Goal: Task Accomplishment & Management: Use online tool/utility

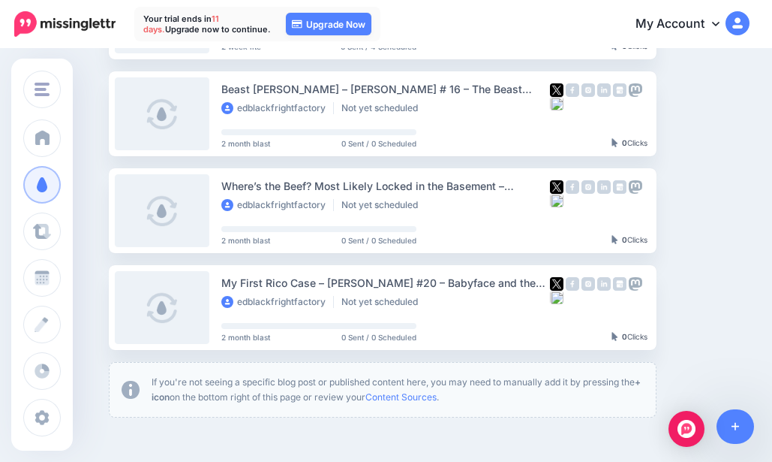
scroll to position [295, 0]
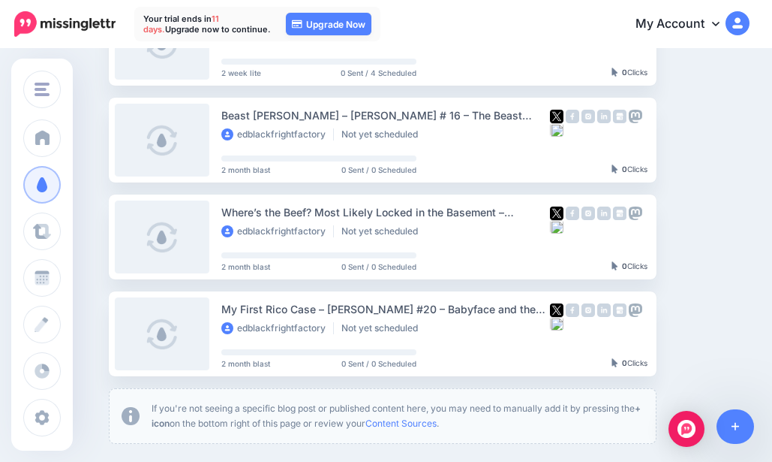
click at [716, 240] on link "Setup Campaign" at bounding box center [718, 236] width 102 height 27
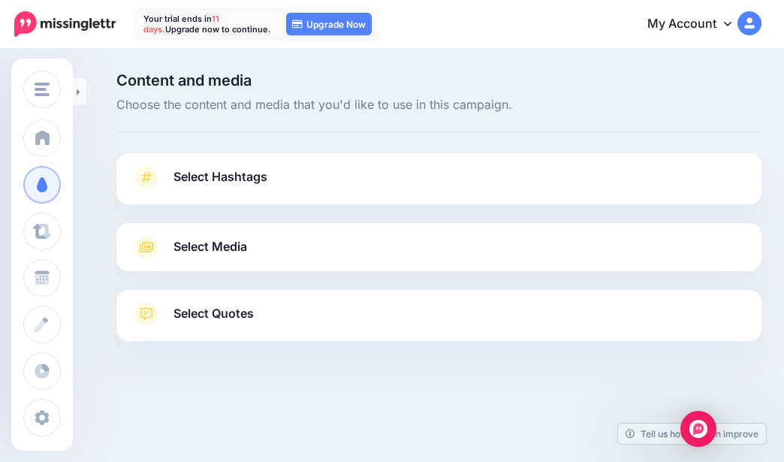
click at [191, 177] on span "Select Hashtags" at bounding box center [220, 177] width 94 height 20
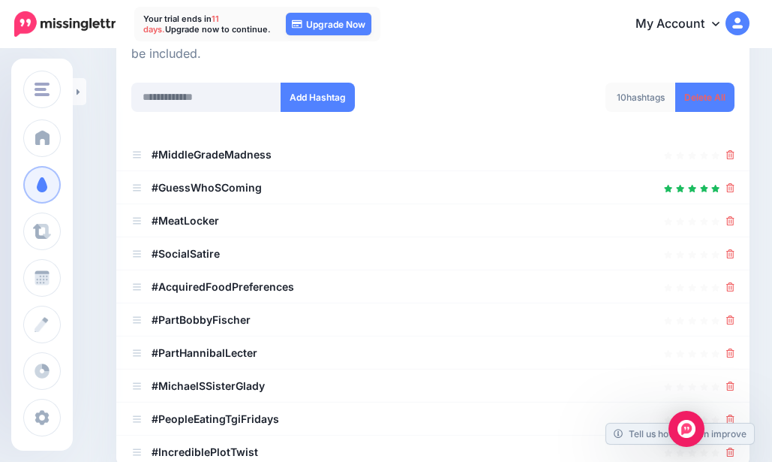
scroll to position [225, 0]
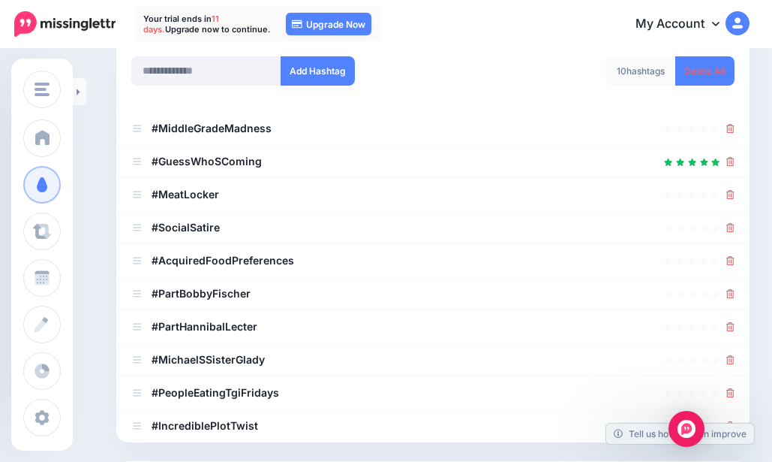
click at [735, 263] on icon at bounding box center [731, 260] width 8 height 9
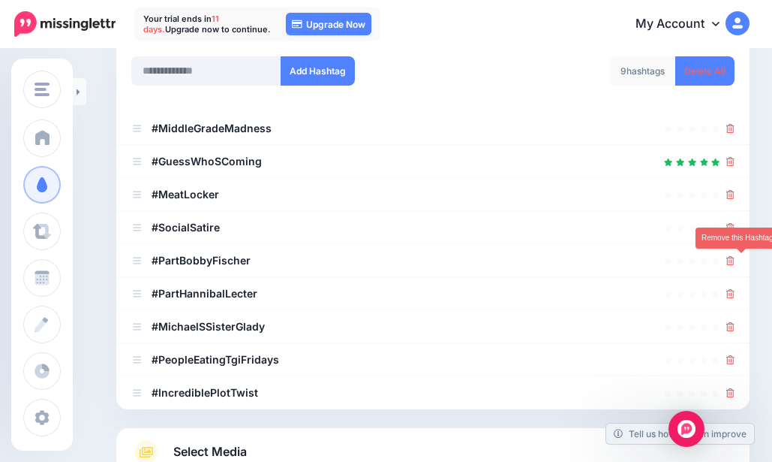
click at [735, 263] on icon at bounding box center [731, 260] width 8 height 9
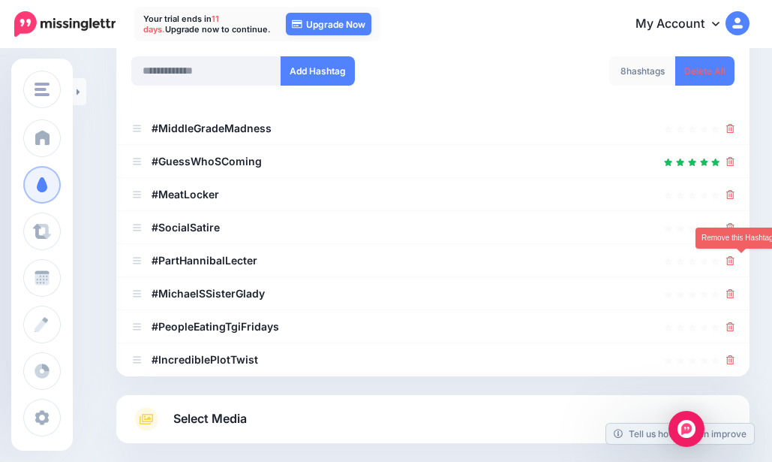
click at [735, 263] on icon at bounding box center [731, 260] width 8 height 9
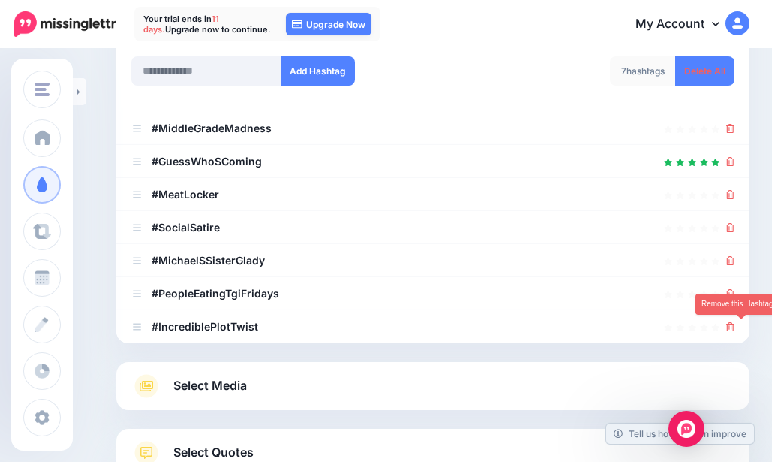
click at [735, 326] on icon at bounding box center [731, 326] width 8 height 9
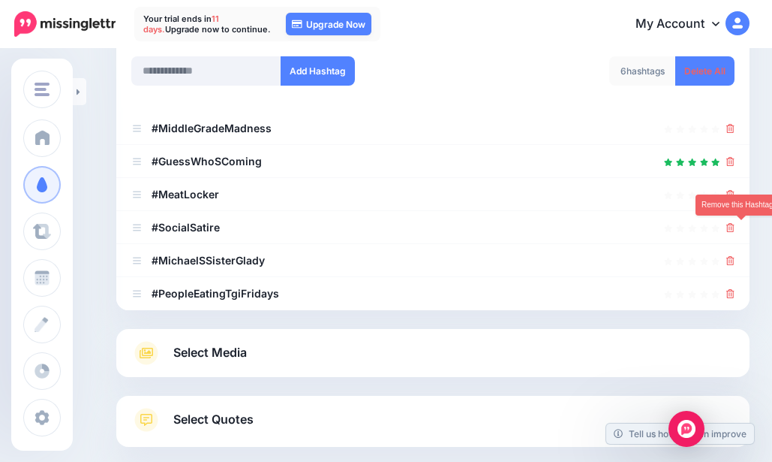
click at [735, 226] on icon at bounding box center [731, 227] width 8 height 9
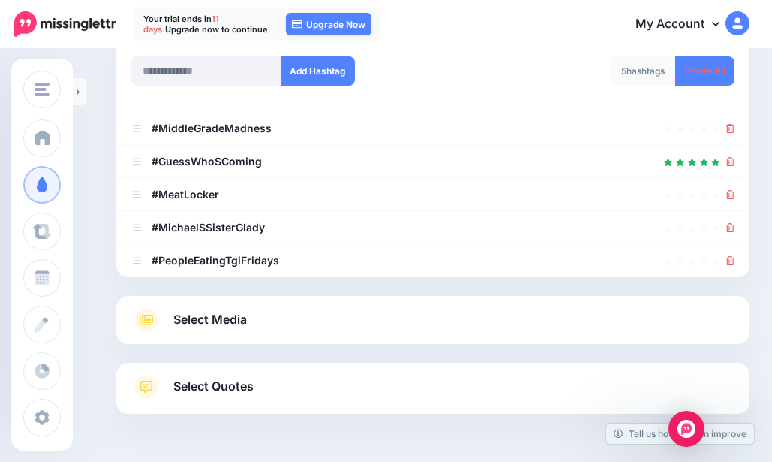
click at [746, 230] on li "#MichaelSSisterGlady" at bounding box center [432, 227] width 633 height 33
click at [218, 68] on input "text" at bounding box center [206, 70] width 150 height 29
type input "*******"
drag, startPoint x: 210, startPoint y: 73, endPoint x: 26, endPoint y: 62, distance: 184.2
click at [26, 61] on div "Fright Factory Books & Lost 90's Book Reports Blog Fright Factory Books & Los… …" at bounding box center [386, 168] width 772 height 686
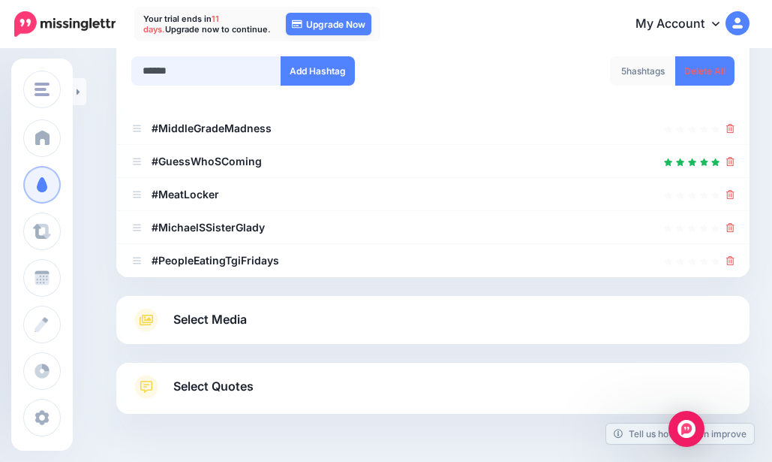
type input "*******"
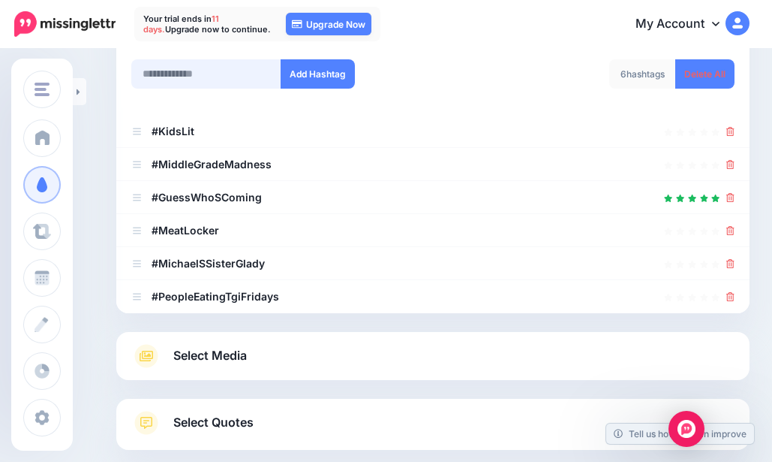
scroll to position [158, 0]
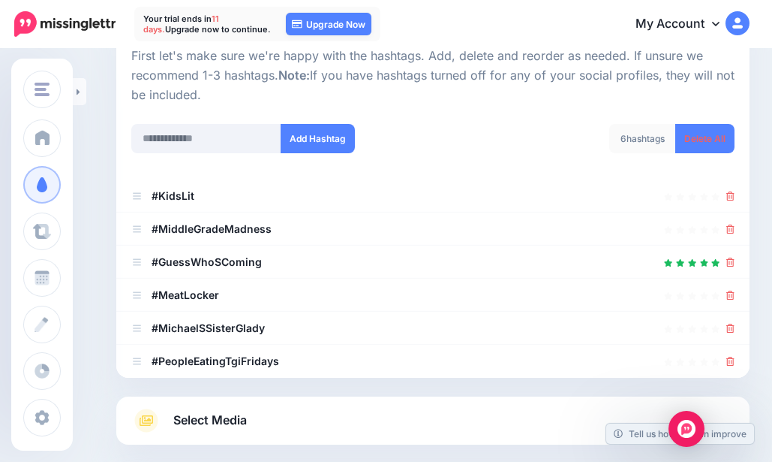
click at [735, 194] on icon at bounding box center [731, 195] width 8 height 9
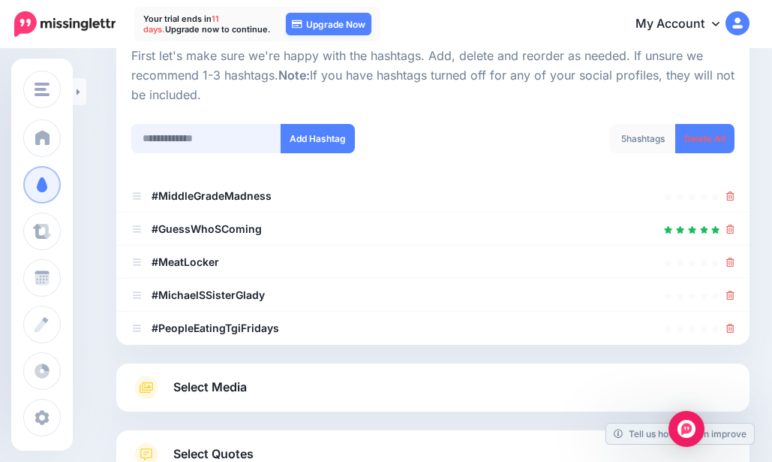
click at [168, 138] on input "text" at bounding box center [206, 138] width 150 height 29
type input "******"
click at [295, 142] on button "Add Hashtag" at bounding box center [318, 138] width 74 height 29
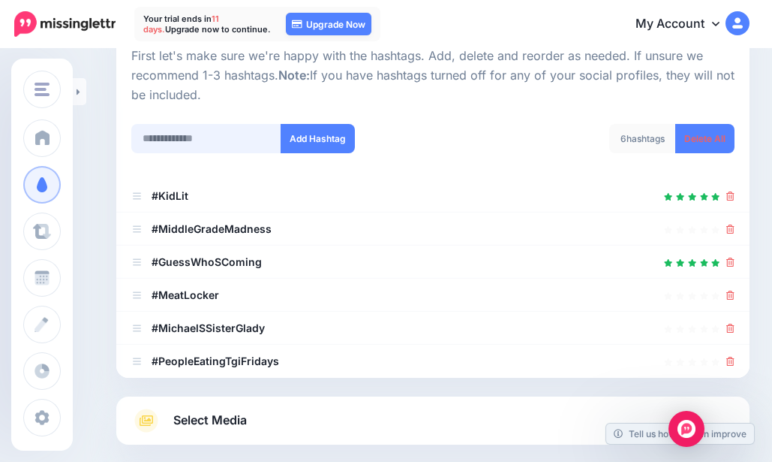
click at [210, 134] on input "text" at bounding box center [206, 138] width 150 height 29
type input "**********"
type input "*"
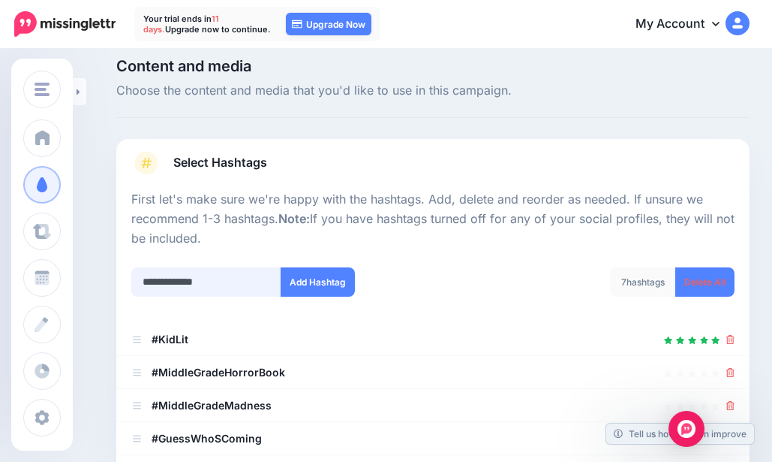
scroll to position [0, 0]
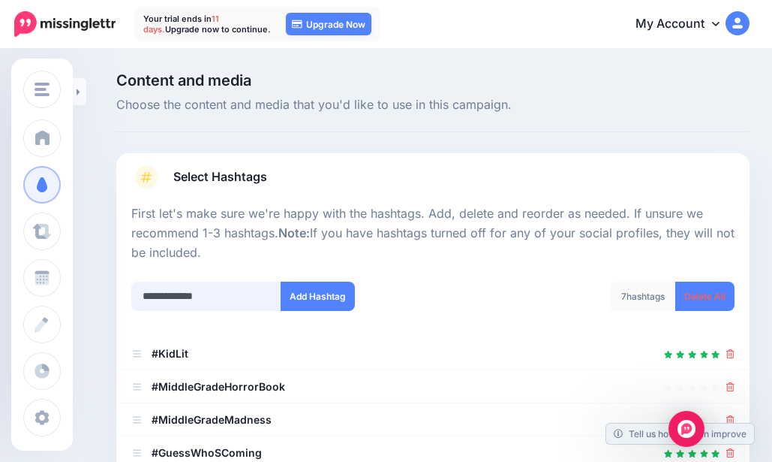
type input "**********"
click at [294, 297] on button "Add Hashtag" at bounding box center [318, 295] width 74 height 29
click at [227, 287] on input "**********" at bounding box center [206, 295] width 150 height 29
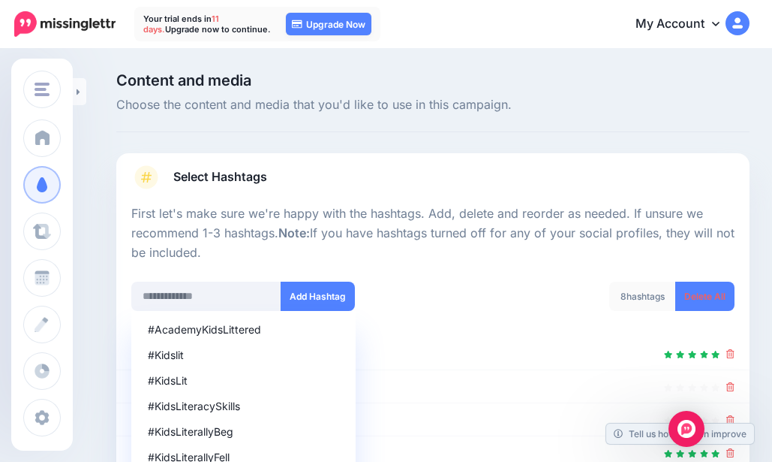
click at [504, 258] on p "First let's make sure we're happy with the hashtags. Add, delete and reorder as…" at bounding box center [432, 233] width 603 height 59
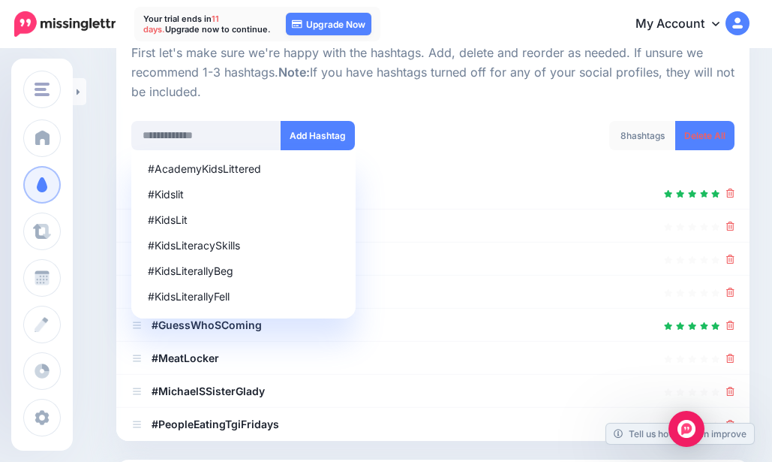
scroll to position [187, 0]
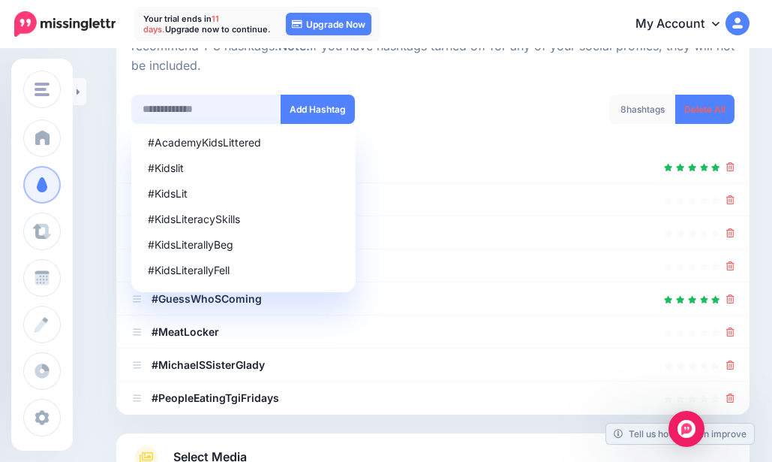
click at [212, 112] on input "text" at bounding box center [206, 109] width 150 height 29
type input "*******"
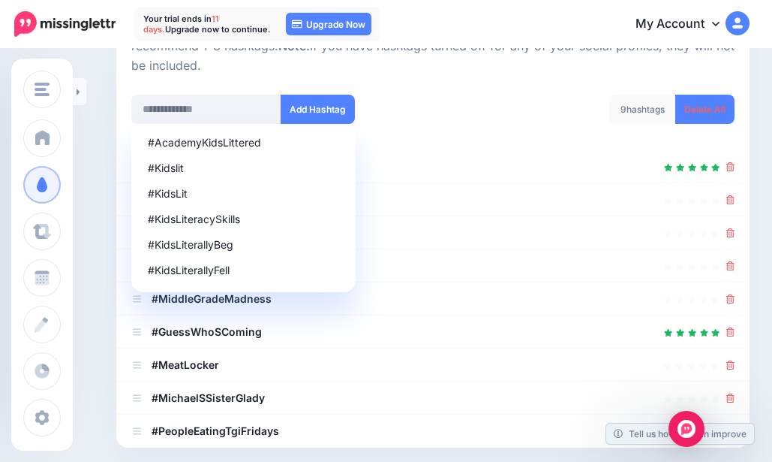
click at [455, 104] on div "9 hashtags Delete All" at bounding box center [589, 119] width 313 height 48
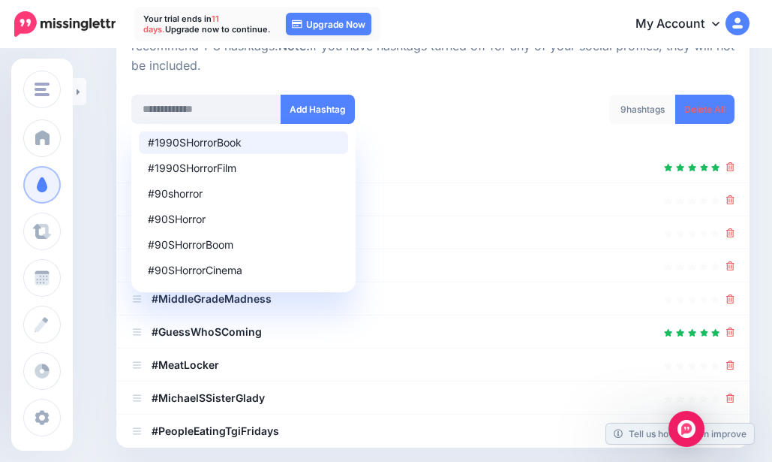
click at [207, 143] on div "#1990SHorrorBook" at bounding box center [243, 142] width 191 height 11
type input "**********"
click at [331, 105] on button "Add Hashtag" at bounding box center [318, 109] width 74 height 29
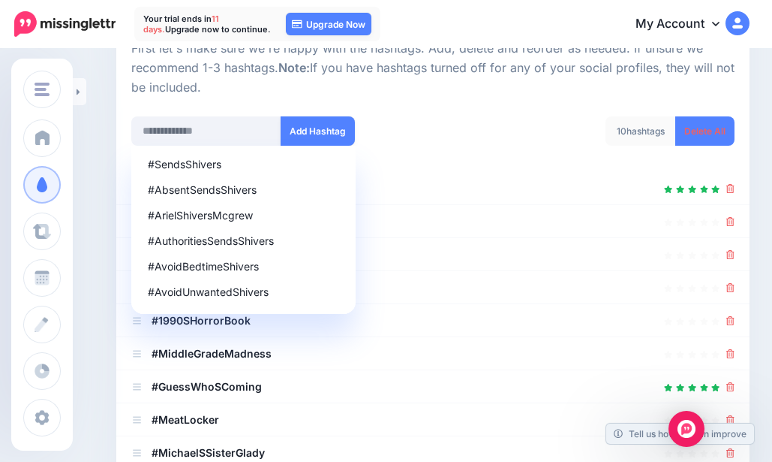
scroll to position [112, 0]
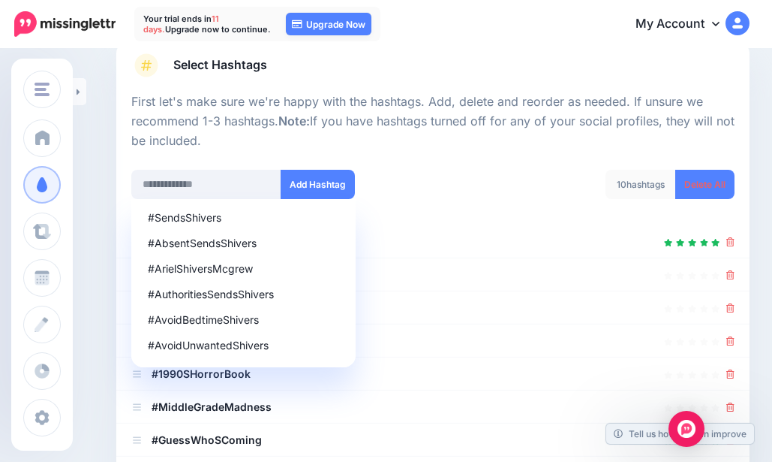
click at [523, 151] on div at bounding box center [432, 160] width 603 height 19
click at [214, 320] on div "#AvoidBedtimeShivers" at bounding box center [243, 319] width 191 height 11
type input "**********"
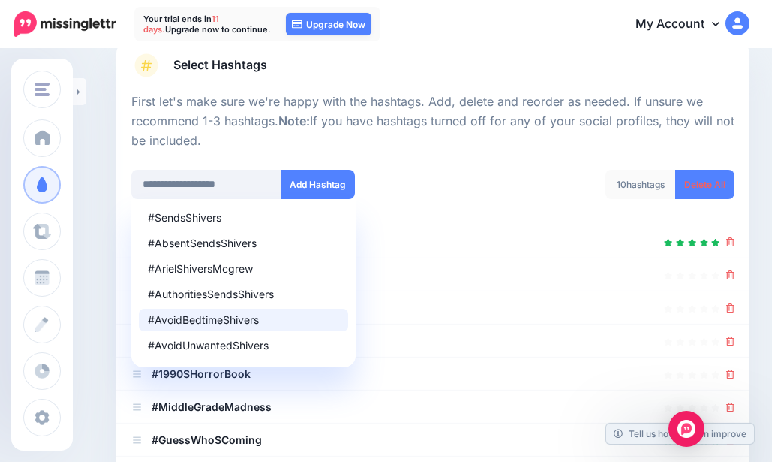
click at [216, 320] on div "#AvoidBedtimeShivers" at bounding box center [243, 319] width 191 height 11
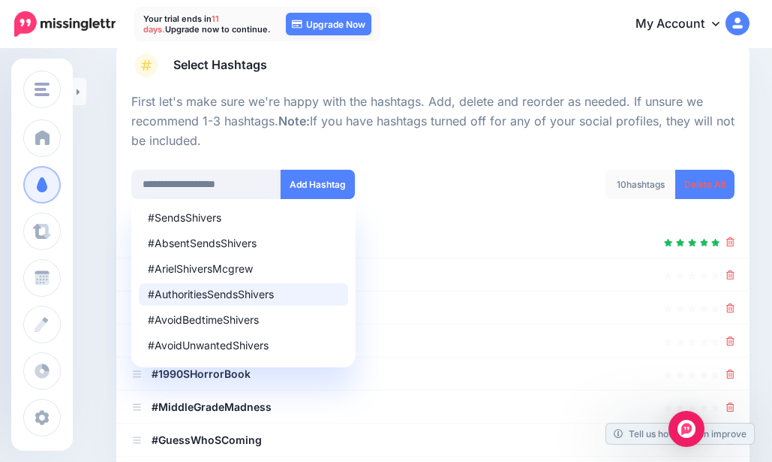
click at [327, 179] on button "Add Hashtag" at bounding box center [318, 184] width 74 height 29
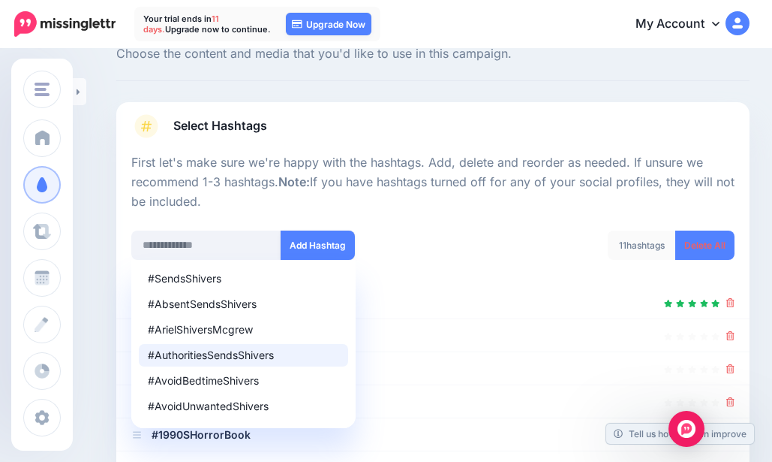
scroll to position [37, 0]
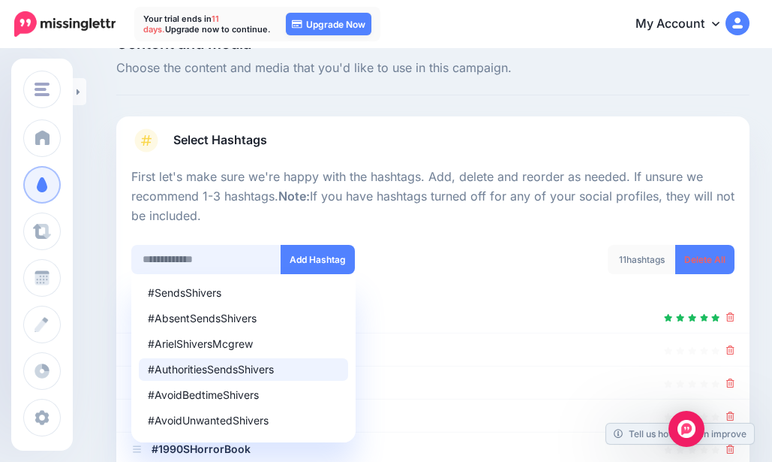
click at [194, 259] on input "text" at bounding box center [206, 259] width 150 height 29
type input "*"
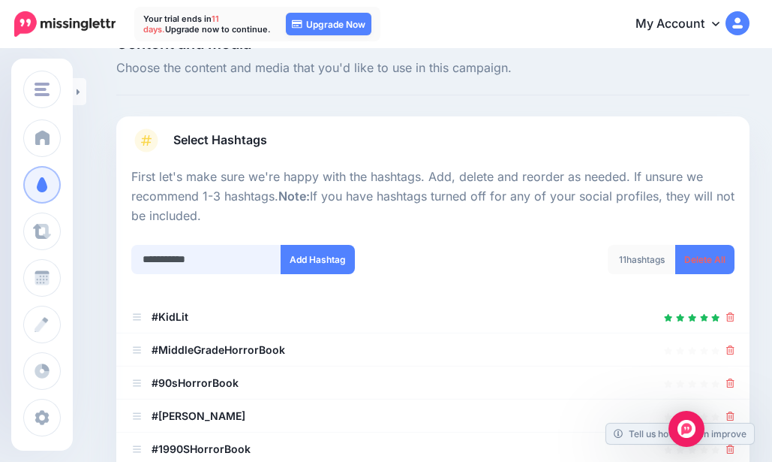
type input "**********"
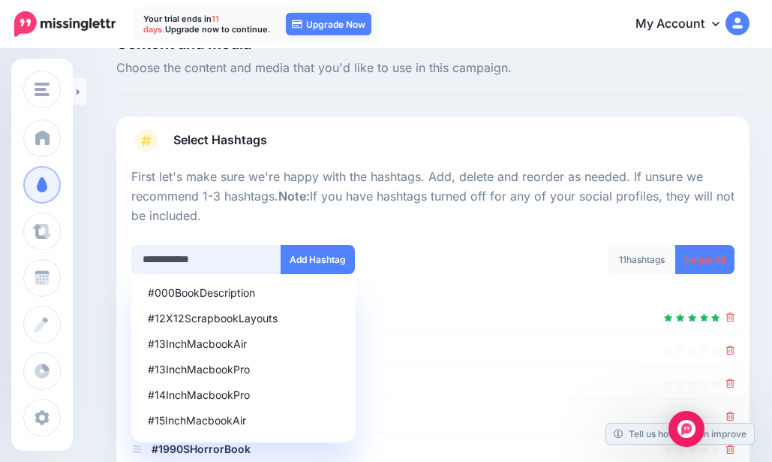
drag, startPoint x: 256, startPoint y: 254, endPoint x: 14, endPoint y: 202, distance: 247.9
click at [14, 202] on div "Fright Factory Books & Lost 90's Book Reports Blog Fright Factory Books & Los… …" at bounding box center [386, 456] width 772 height 884
click at [496, 248] on div "11 hashtags Delete All" at bounding box center [589, 269] width 313 height 48
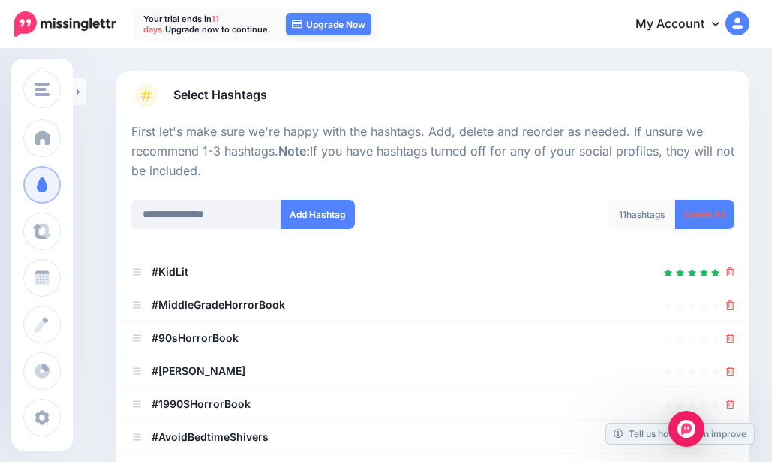
scroll to position [23, 0]
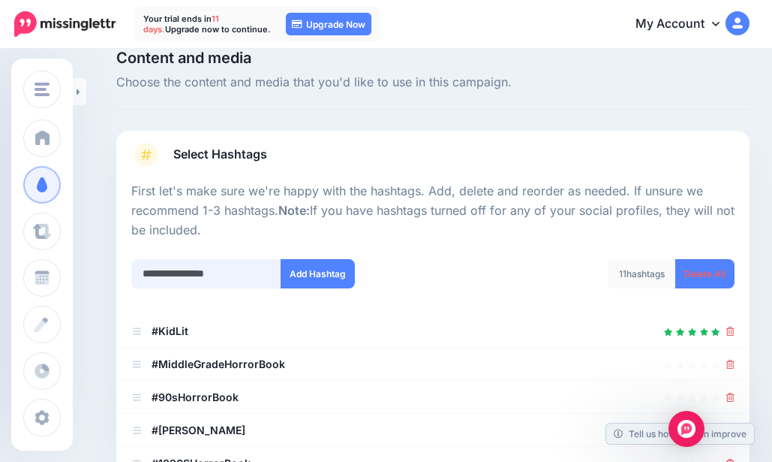
drag, startPoint x: 234, startPoint y: 277, endPoint x: 0, endPoint y: 256, distance: 235.1
click at [0, 256] on div "Fright Factory Books & Lost 90's Book Reports Blog Fright Factory Books & Los… …" at bounding box center [386, 470] width 772 height 884
type input "*"
type input "**********"
click at [301, 278] on button "Add Hashtag" at bounding box center [318, 273] width 74 height 29
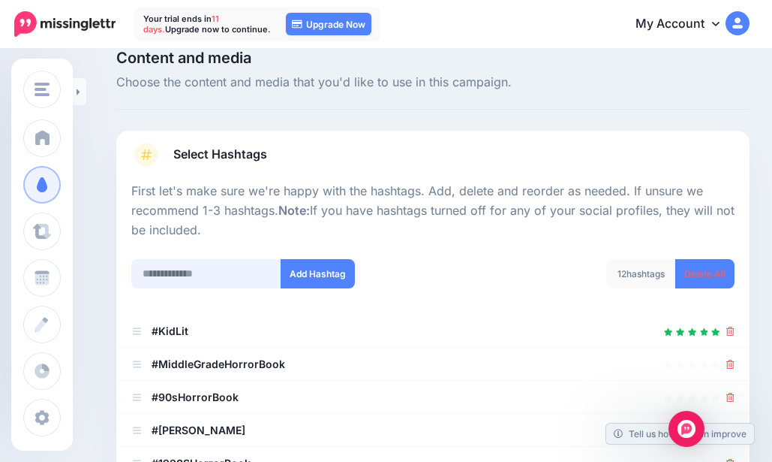
click at [198, 273] on input "text" at bounding box center [206, 273] width 150 height 29
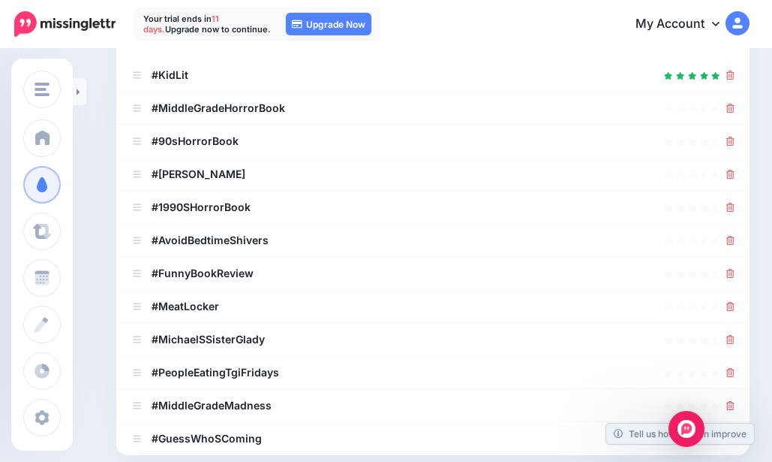
scroll to position [281, 0]
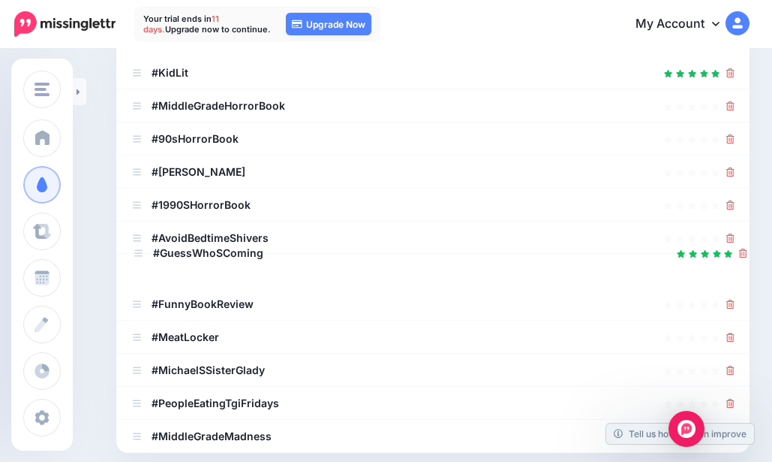
drag, startPoint x: 140, startPoint y: 432, endPoint x: 140, endPoint y: 237, distance: 195.1
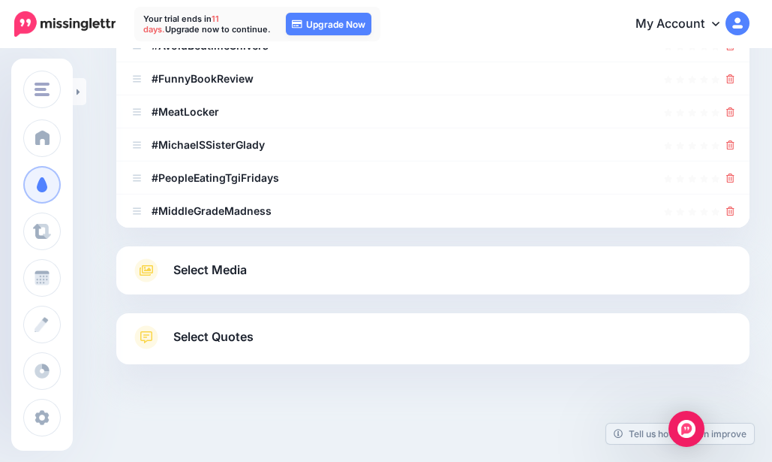
click at [141, 279] on icon at bounding box center [146, 270] width 27 height 24
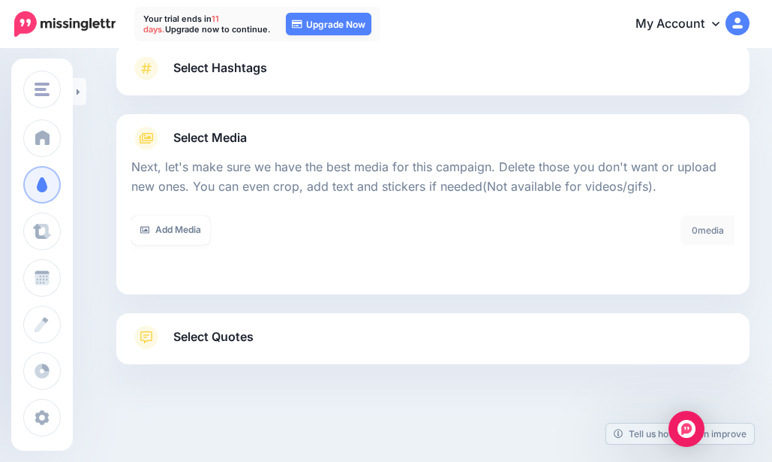
scroll to position [109, 0]
click at [185, 221] on link "Add Media" at bounding box center [170, 229] width 79 height 29
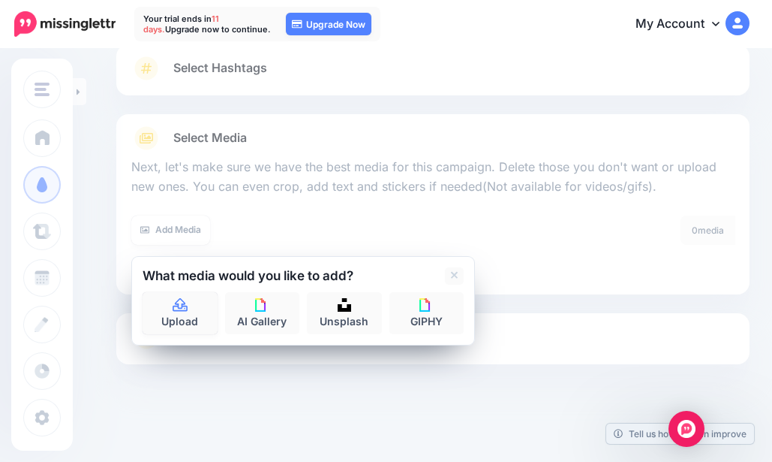
click at [182, 293] on link "Upload" at bounding box center [180, 313] width 75 height 42
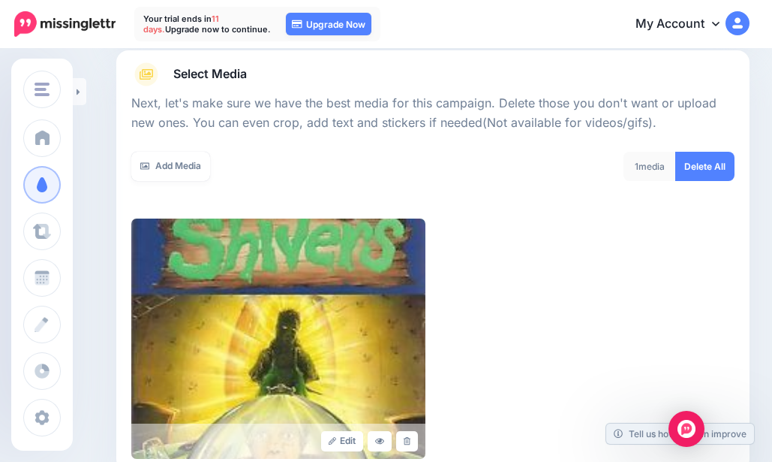
scroll to position [199, 0]
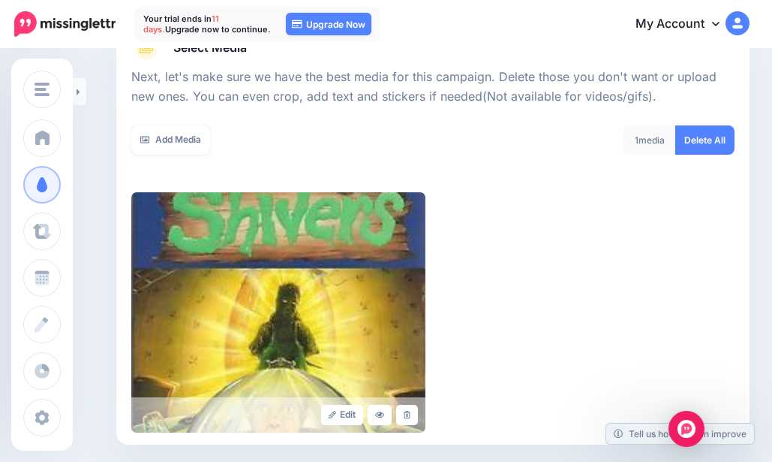
click at [170, 128] on link "Add Media" at bounding box center [170, 139] width 79 height 29
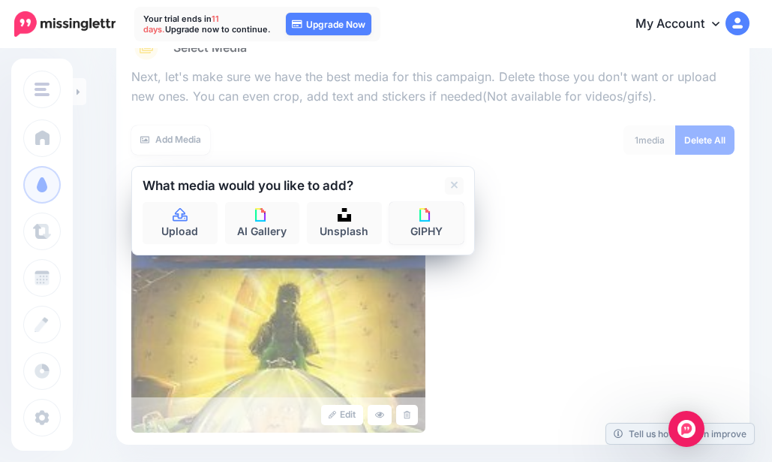
click at [417, 224] on link "GIPHY" at bounding box center [427, 223] width 75 height 42
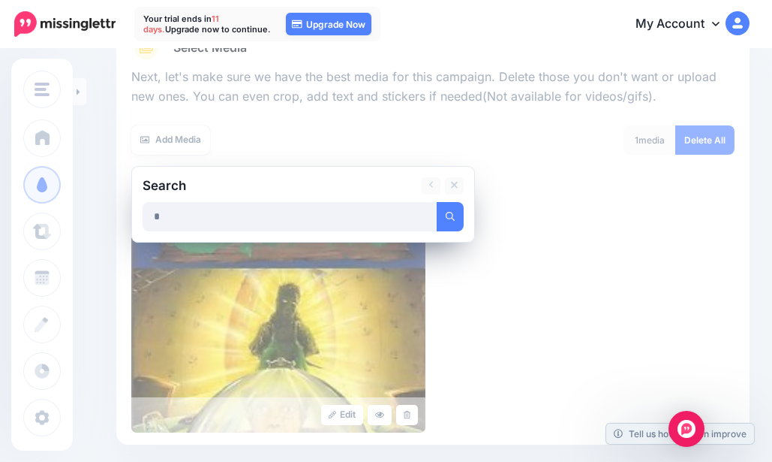
type input "*"
type input "**********"
click at [437, 202] on button "submit" at bounding box center [450, 216] width 27 height 29
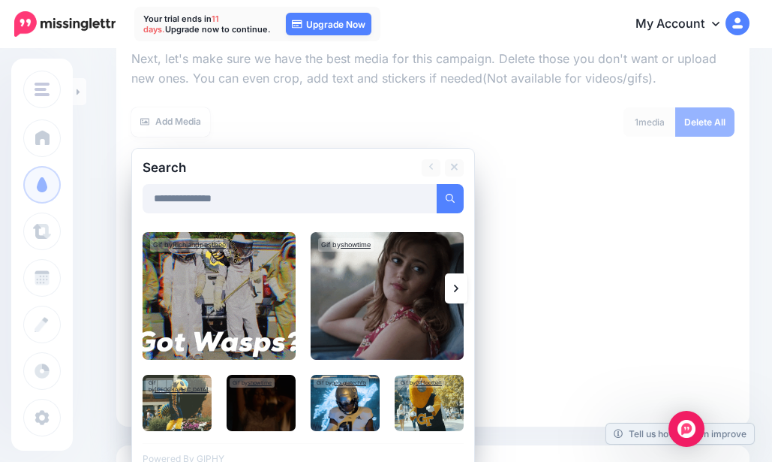
scroll to position [349, 0]
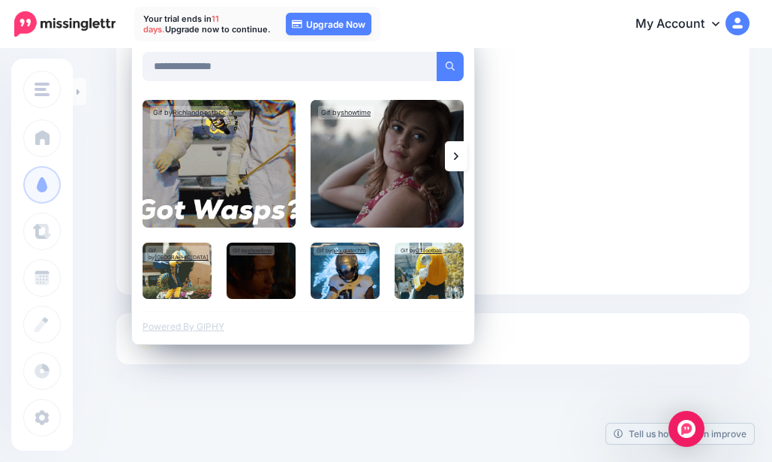
click at [456, 159] on icon at bounding box center [456, 156] width 5 height 12
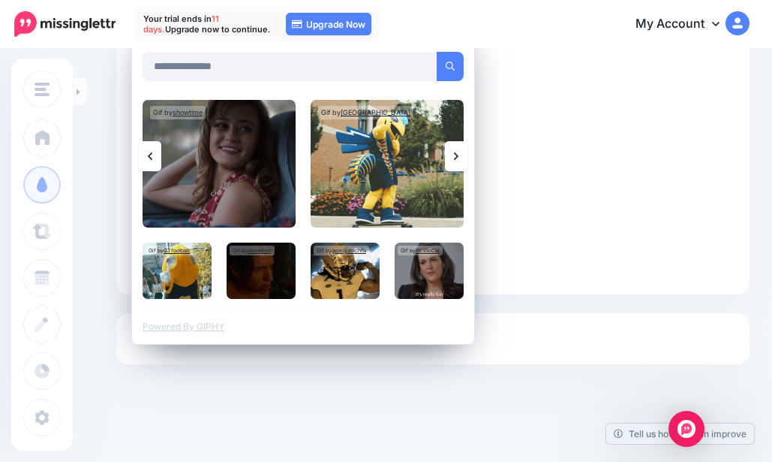
click at [456, 159] on icon at bounding box center [456, 156] width 5 height 12
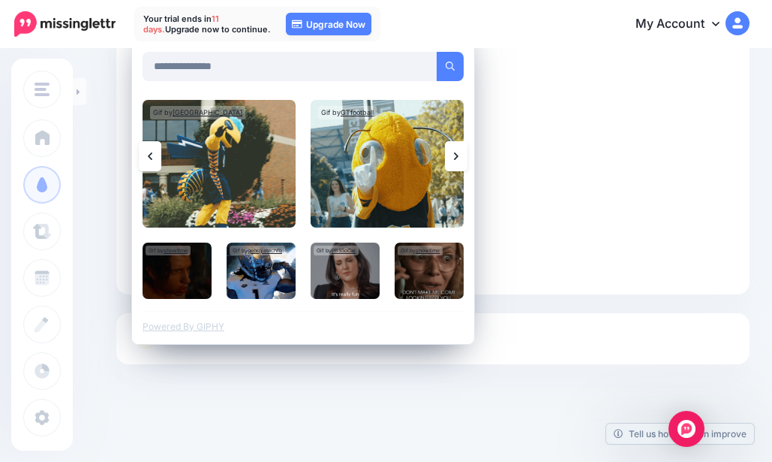
click at [456, 159] on icon at bounding box center [456, 156] width 5 height 12
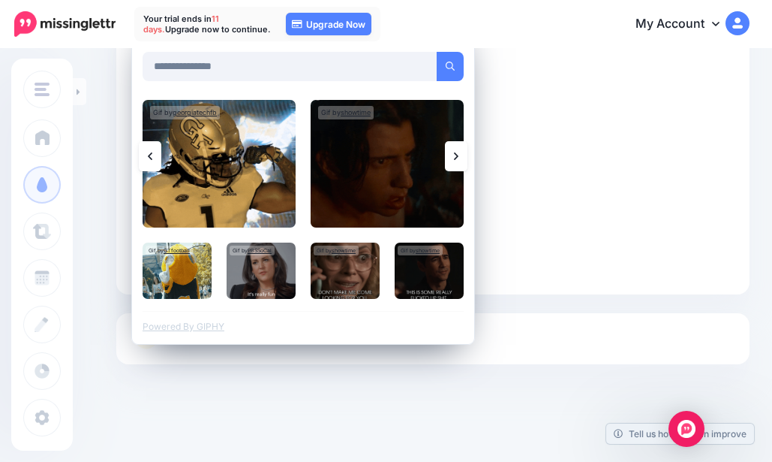
click at [452, 153] on link at bounding box center [456, 156] width 23 height 30
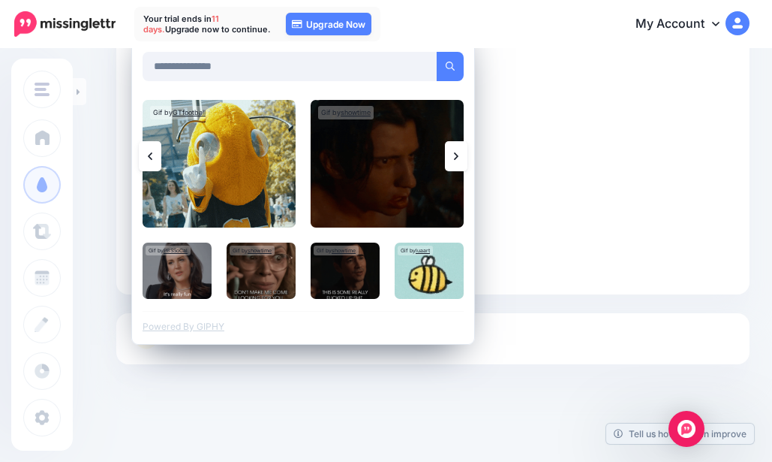
click at [451, 154] on link at bounding box center [456, 156] width 23 height 30
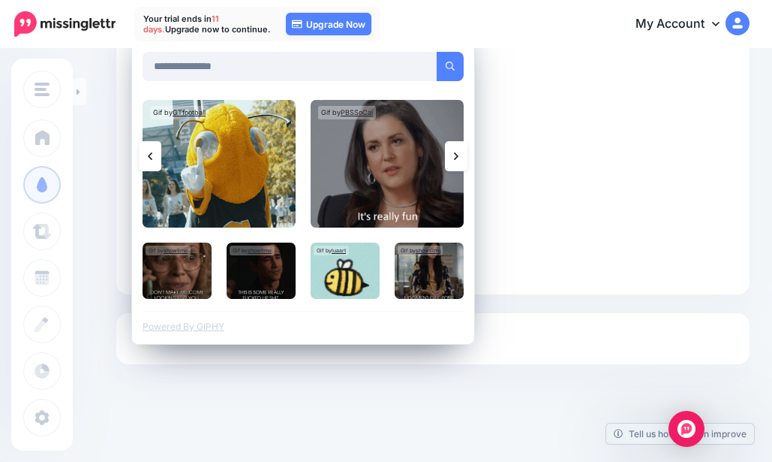
click at [451, 154] on link at bounding box center [456, 156] width 23 height 30
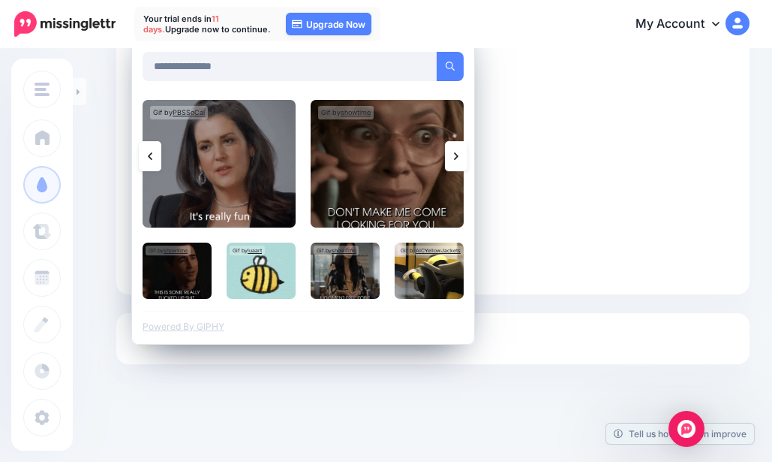
click at [393, 178] on img at bounding box center [387, 164] width 153 height 128
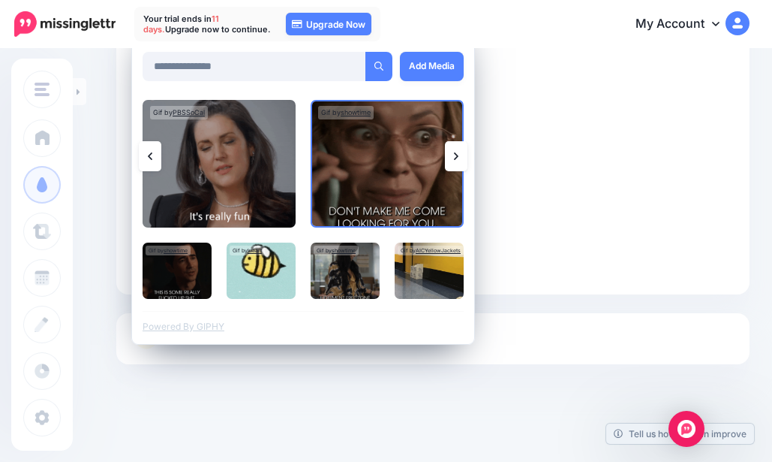
click at [435, 67] on link "Add Media" at bounding box center [432, 66] width 64 height 29
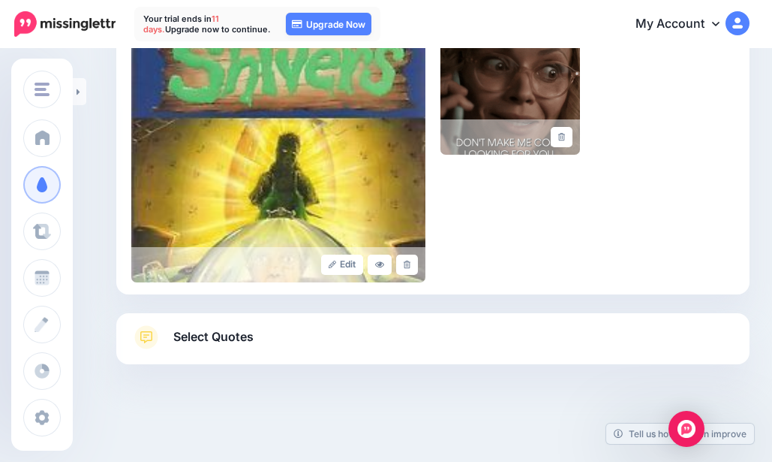
scroll to position [199, 0]
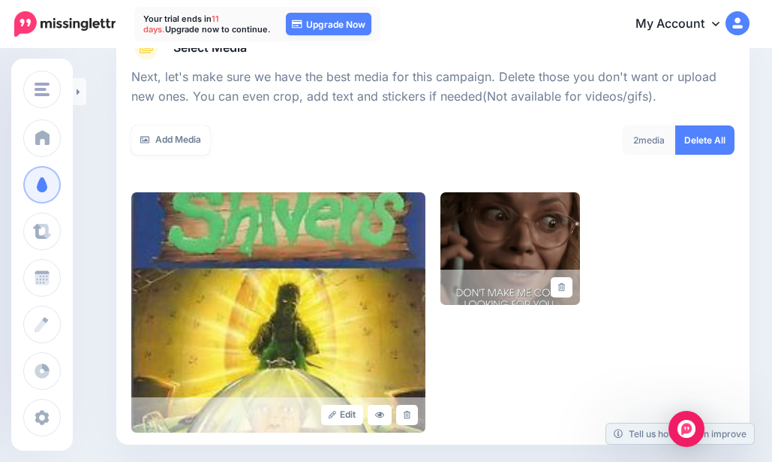
click at [188, 136] on link "Add Media" at bounding box center [170, 139] width 79 height 29
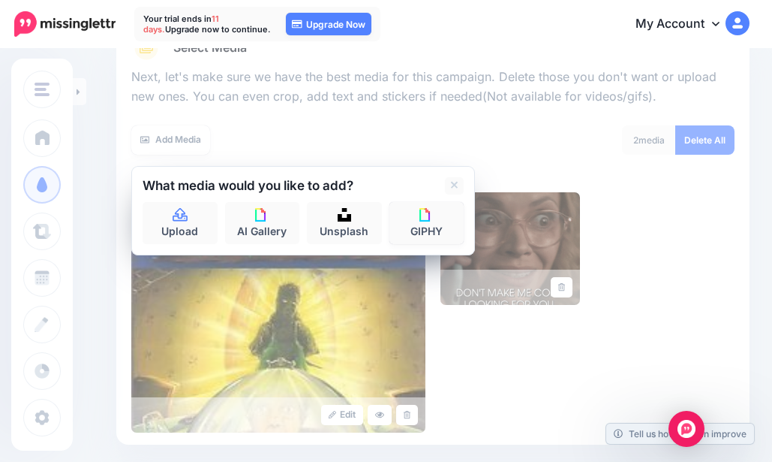
click at [397, 225] on link "GIPHY" at bounding box center [427, 223] width 75 height 42
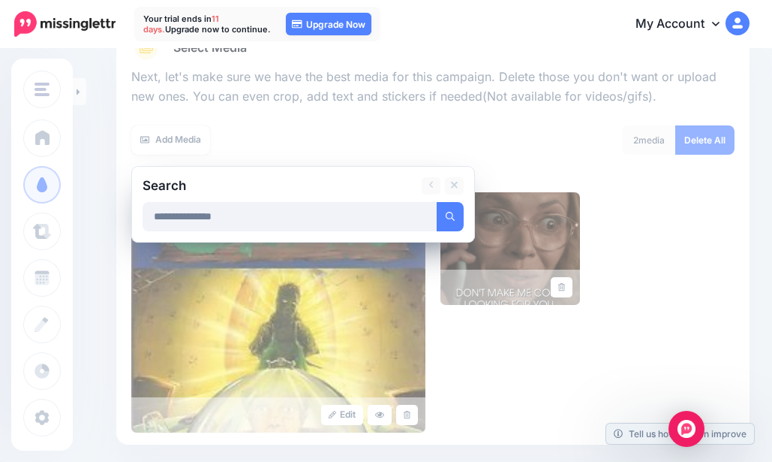
type input "**********"
click at [444, 219] on button "submit" at bounding box center [450, 216] width 27 height 29
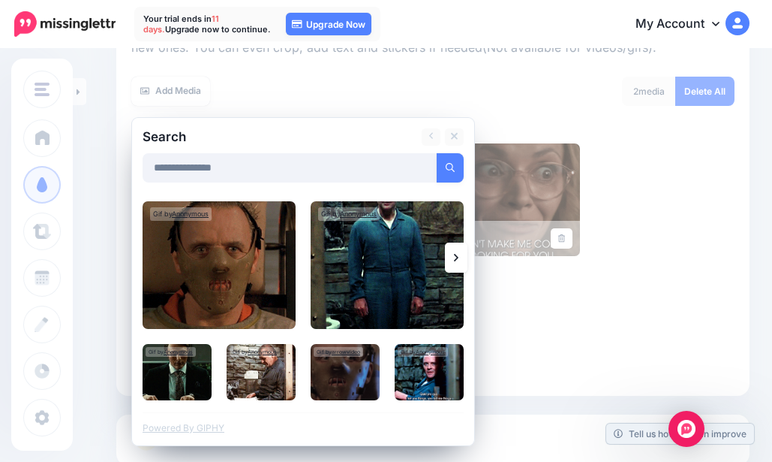
scroll to position [274, 0]
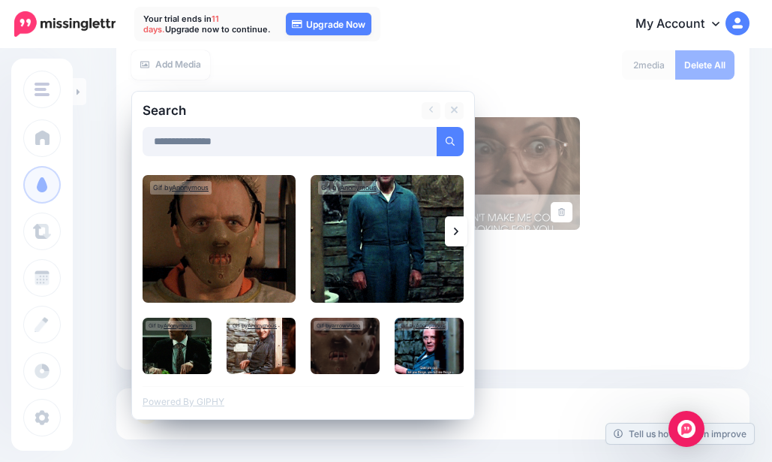
click at [361, 344] on img at bounding box center [345, 345] width 69 height 56
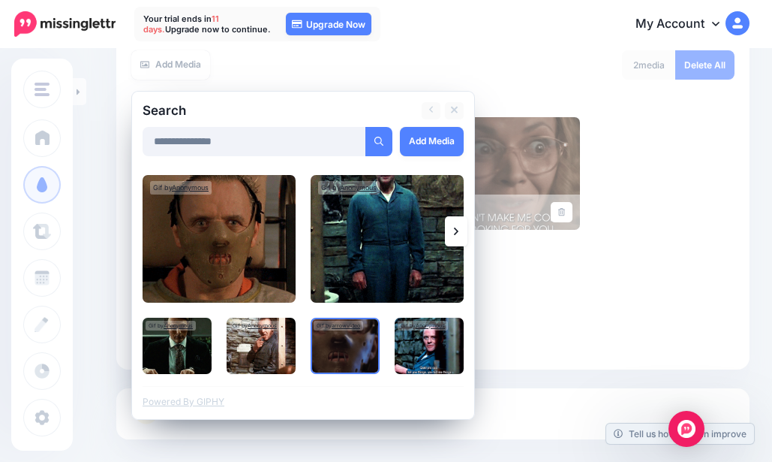
click at [439, 141] on link "Add Media" at bounding box center [432, 141] width 64 height 29
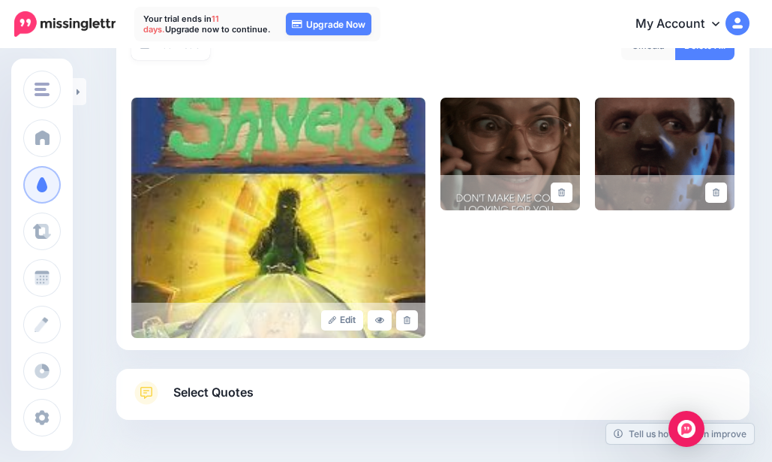
scroll to position [199, 0]
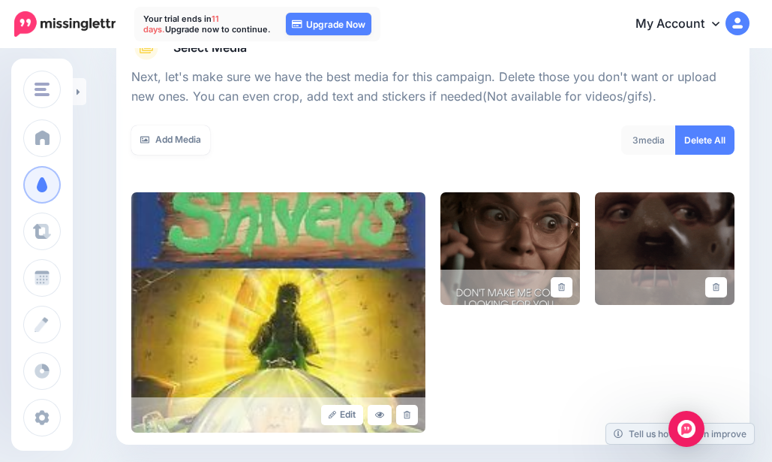
click at [164, 132] on link "Add Media" at bounding box center [170, 139] width 79 height 29
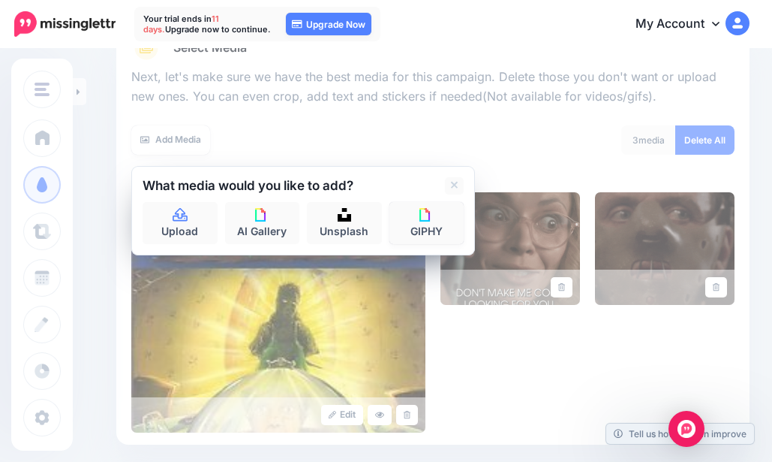
click at [449, 224] on link "GIPHY" at bounding box center [427, 223] width 75 height 42
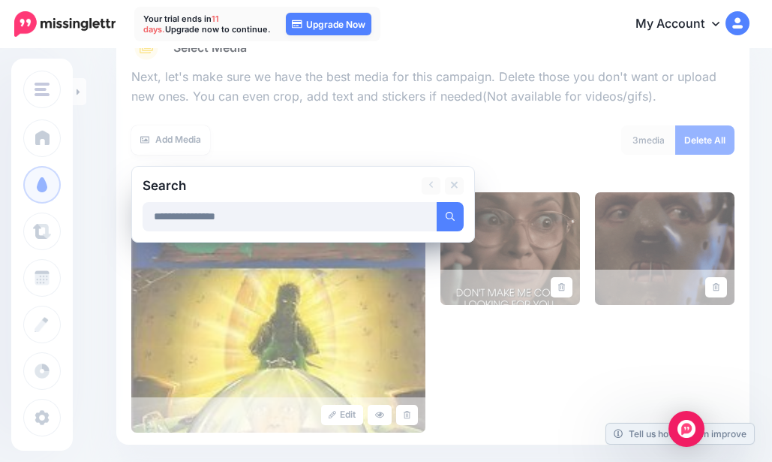
type input "**********"
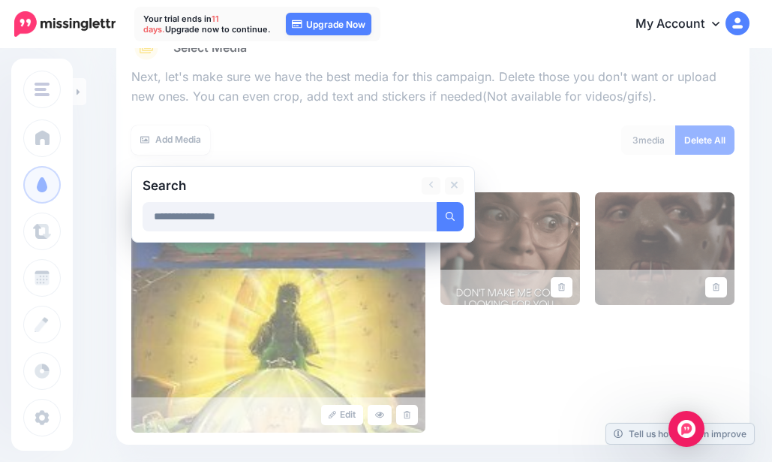
click at [437, 202] on button "submit" at bounding box center [450, 216] width 27 height 29
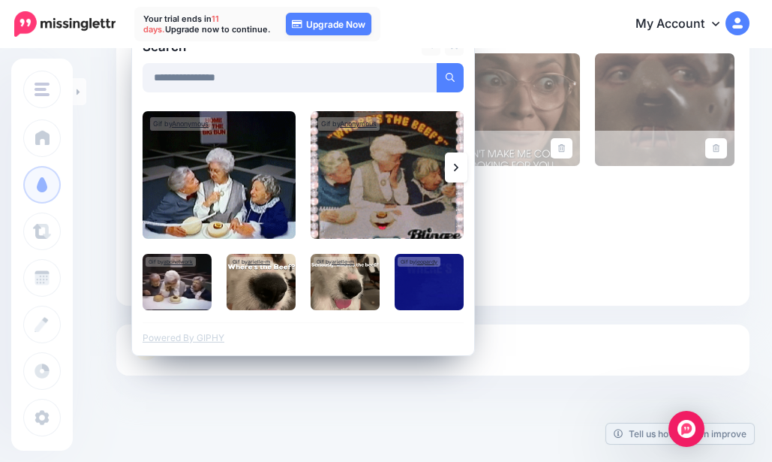
scroll to position [349, 0]
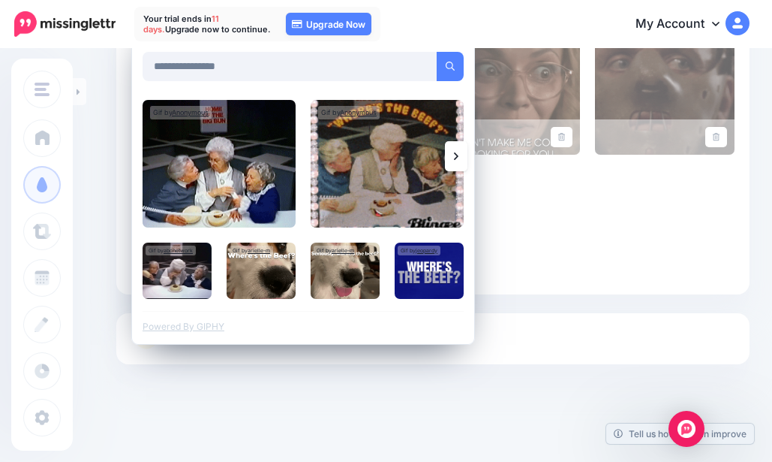
click at [231, 188] on img at bounding box center [219, 164] width 153 height 128
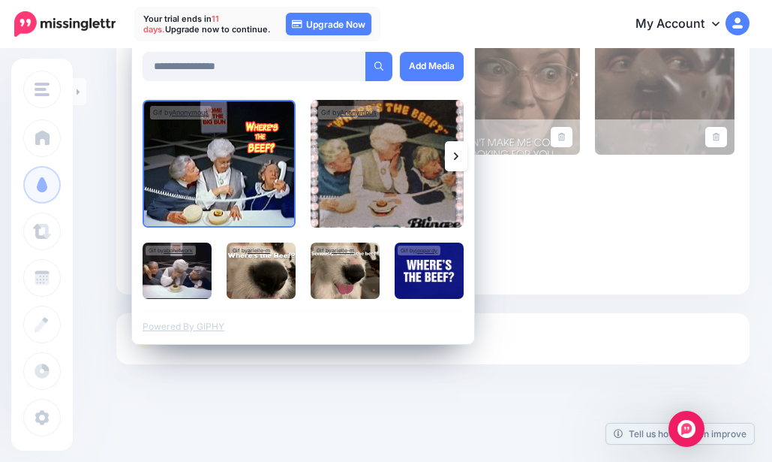
click at [429, 61] on link "Add Media" at bounding box center [432, 66] width 64 height 29
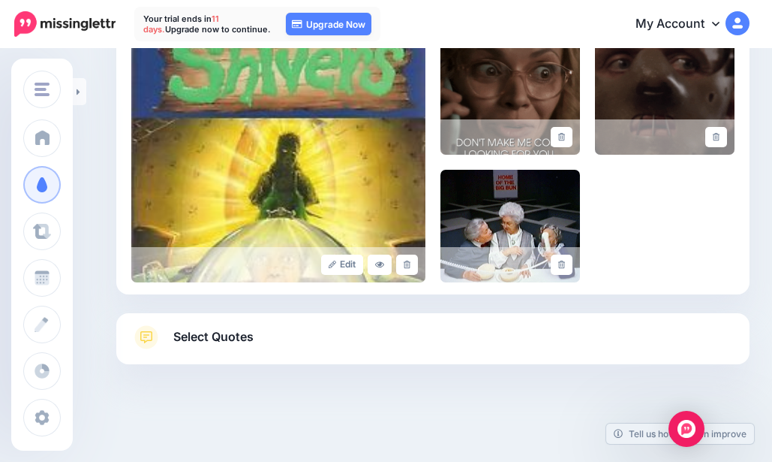
click at [221, 333] on span "Select Quotes" at bounding box center [213, 336] width 80 height 20
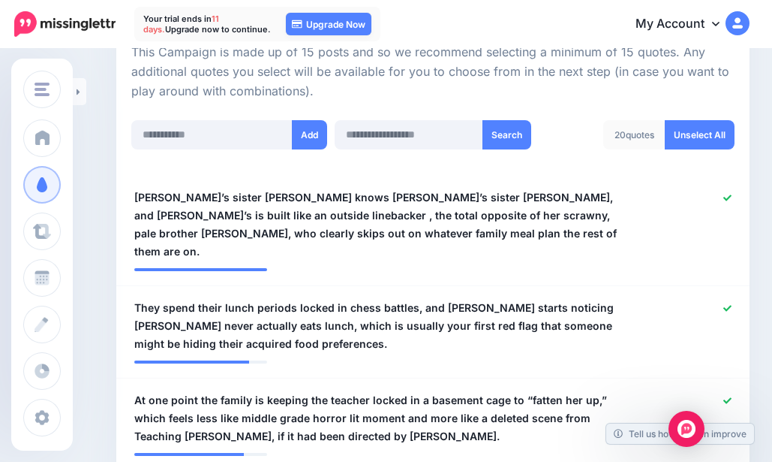
click at [732, 198] on icon at bounding box center [728, 198] width 8 height 8
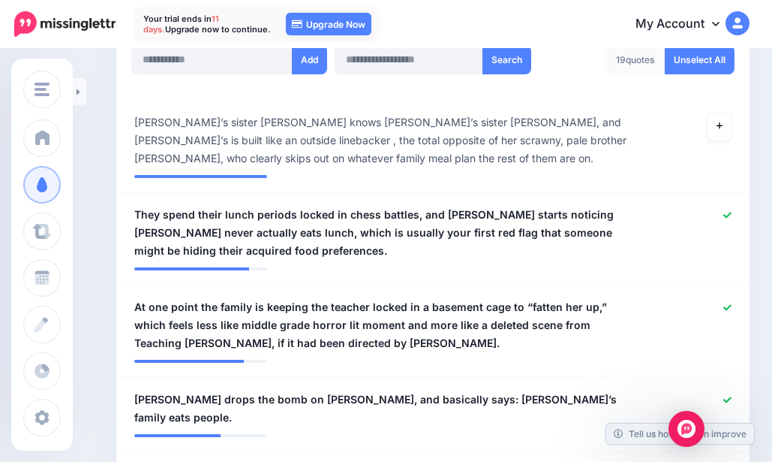
scroll to position [499, 0]
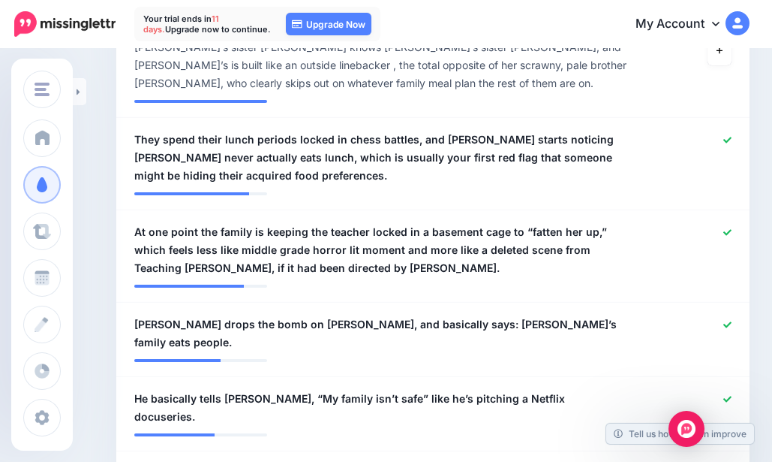
click at [732, 138] on icon at bounding box center [728, 140] width 8 height 8
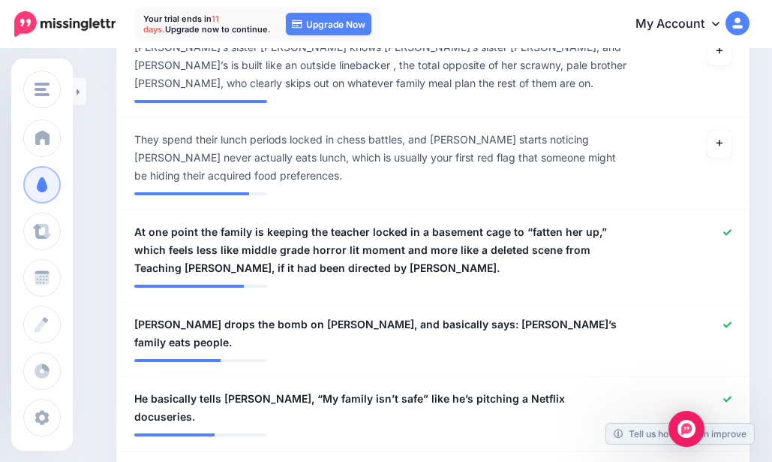
click at [732, 237] on link at bounding box center [728, 232] width 8 height 11
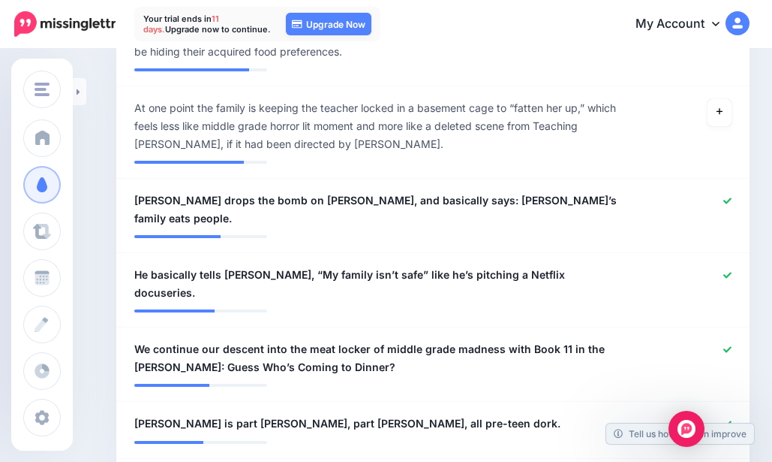
scroll to position [649, 0]
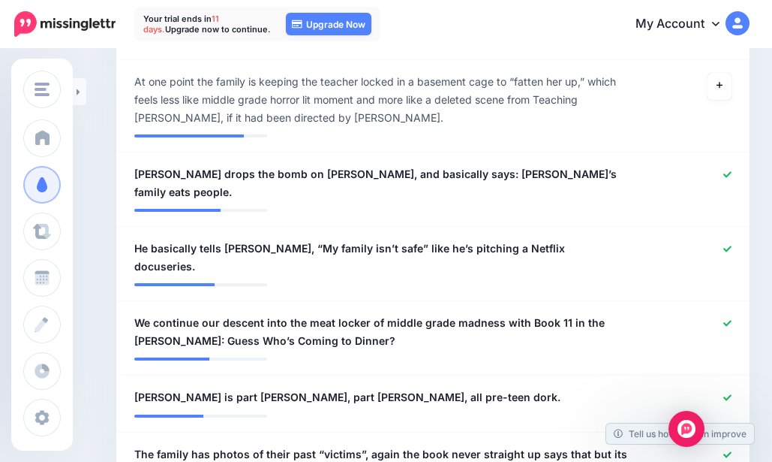
click at [732, 245] on icon at bounding box center [728, 249] width 8 height 8
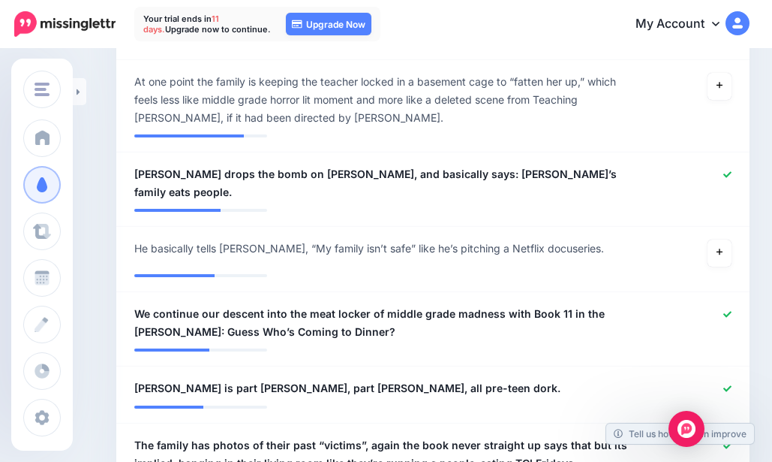
click at [732, 176] on icon at bounding box center [728, 174] width 8 height 6
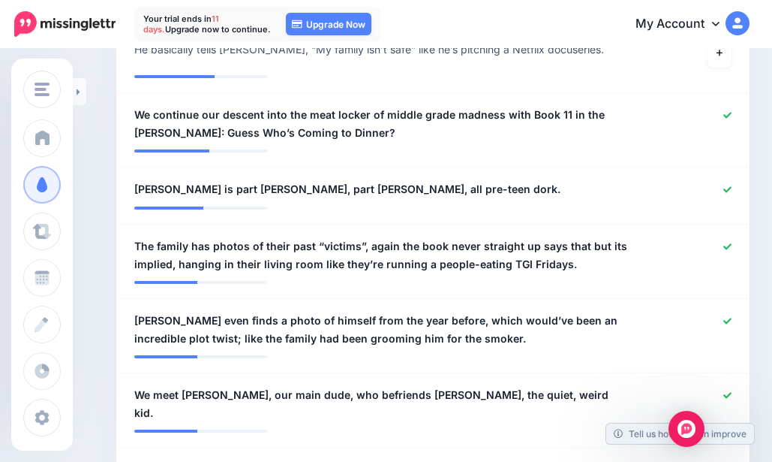
scroll to position [874, 0]
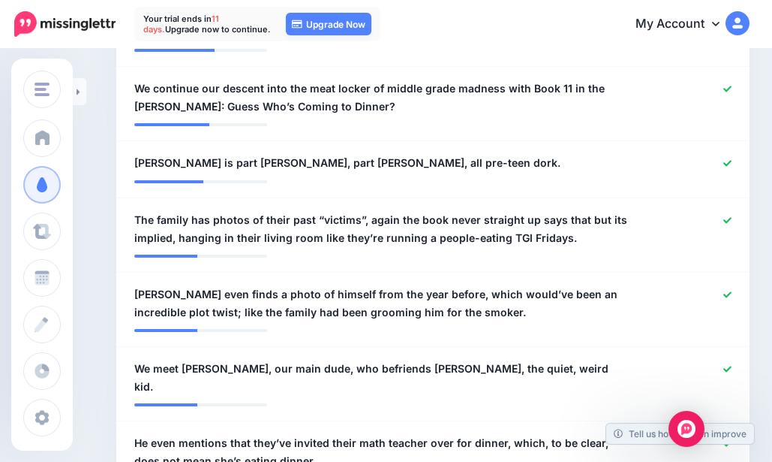
click at [732, 217] on icon at bounding box center [728, 220] width 8 height 6
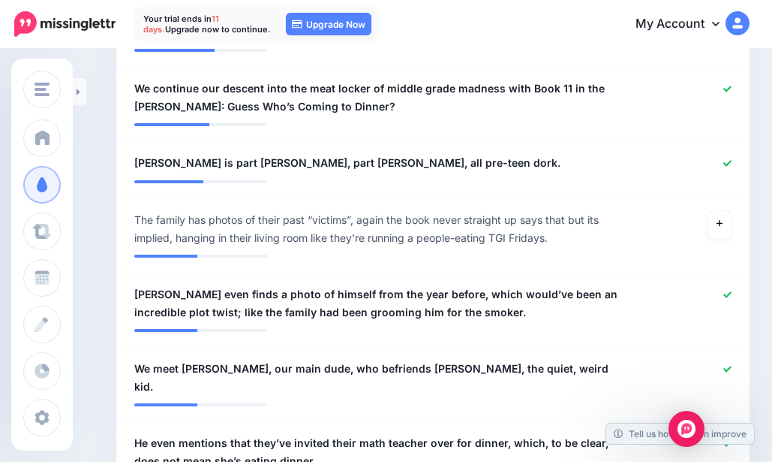
click at [732, 290] on icon at bounding box center [728, 294] width 8 height 8
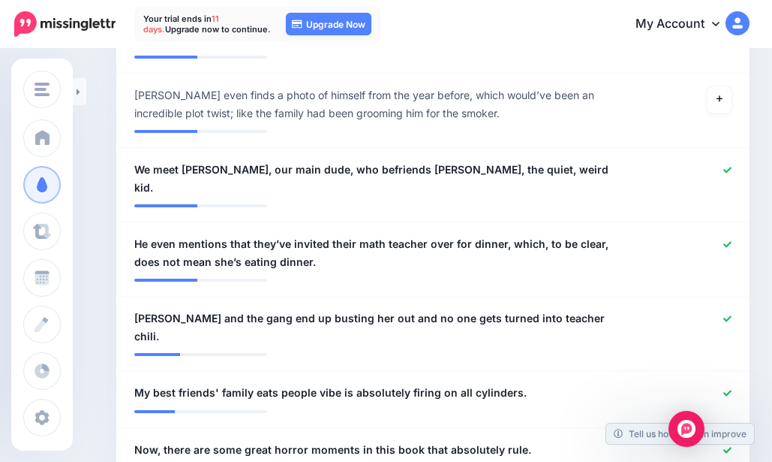
scroll to position [1100, 0]
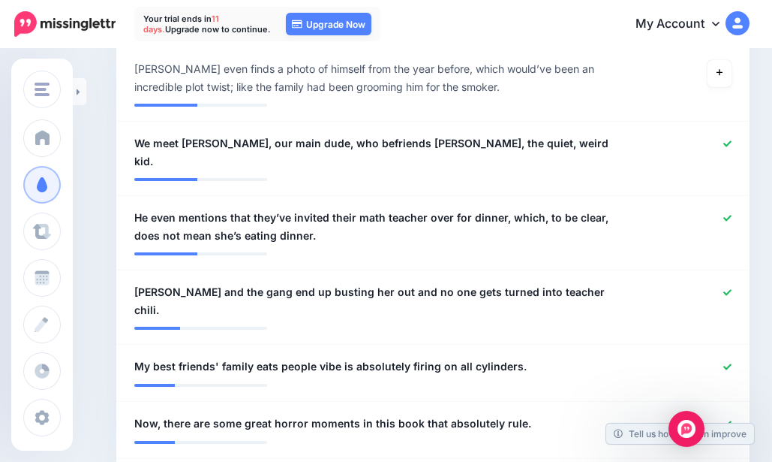
click at [732, 214] on icon at bounding box center [728, 218] width 8 height 8
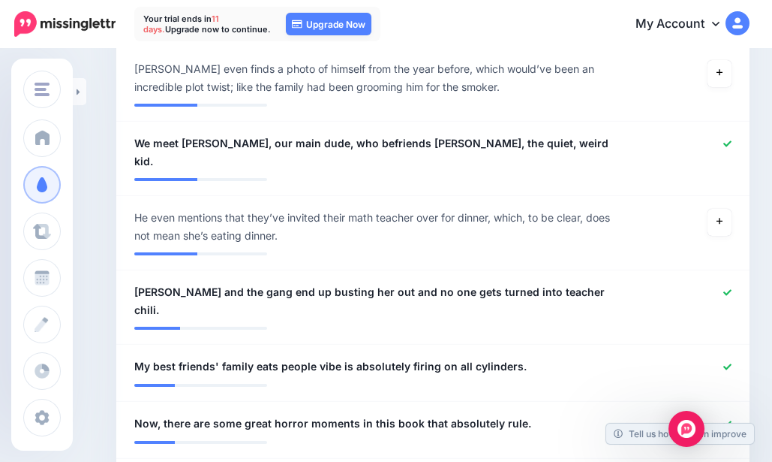
click at [732, 288] on icon at bounding box center [728, 292] width 8 height 8
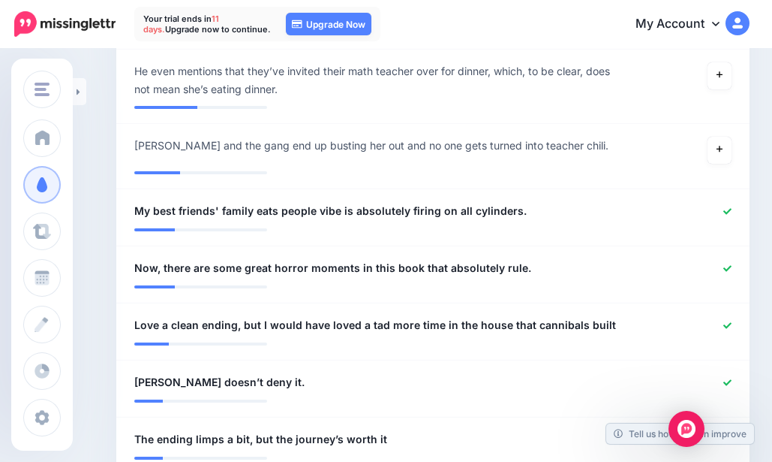
scroll to position [1250, 0]
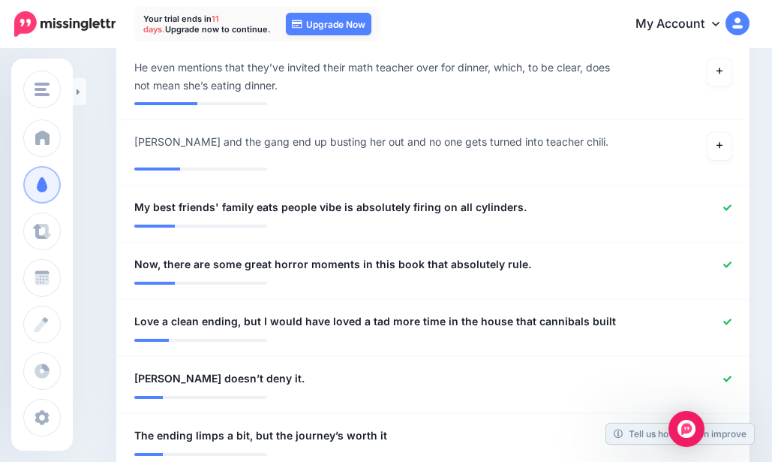
click at [732, 204] on icon at bounding box center [728, 207] width 8 height 6
click at [732, 261] on icon at bounding box center [728, 264] width 8 height 6
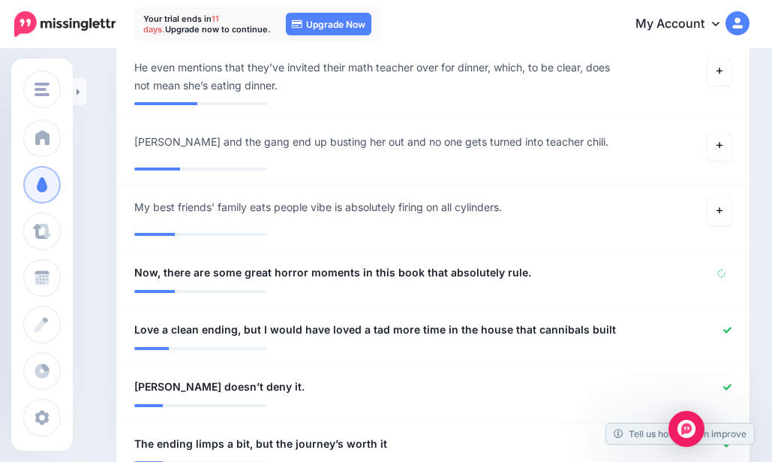
click at [732, 326] on icon at bounding box center [728, 329] width 8 height 6
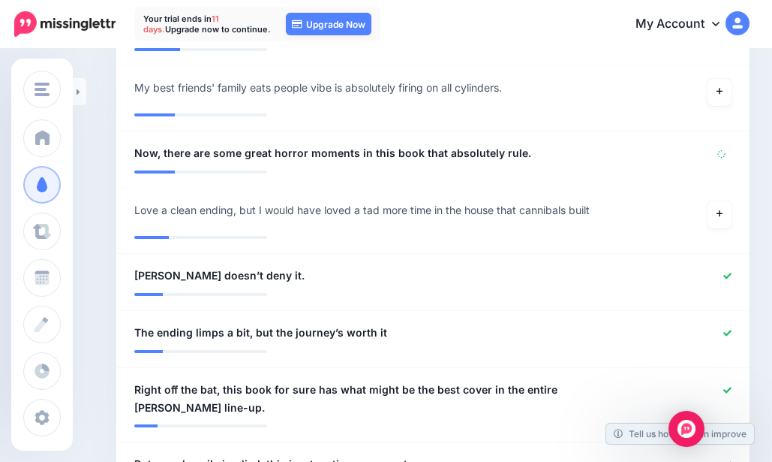
scroll to position [1400, 0]
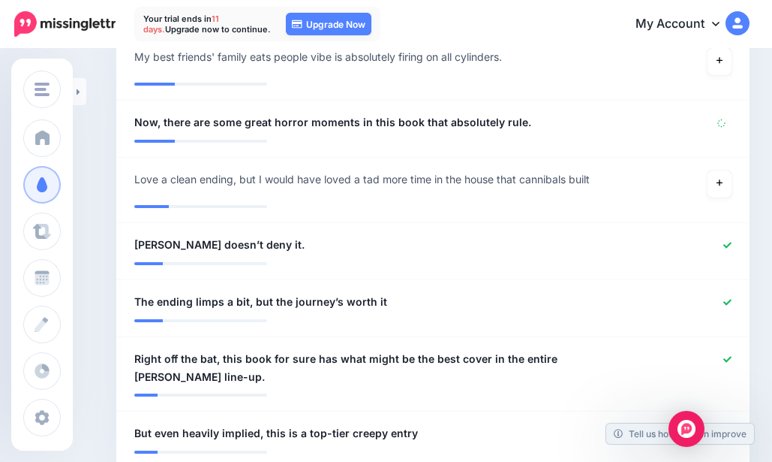
click at [737, 236] on div at bounding box center [691, 245] width 104 height 19
click at [732, 242] on icon at bounding box center [728, 245] width 8 height 6
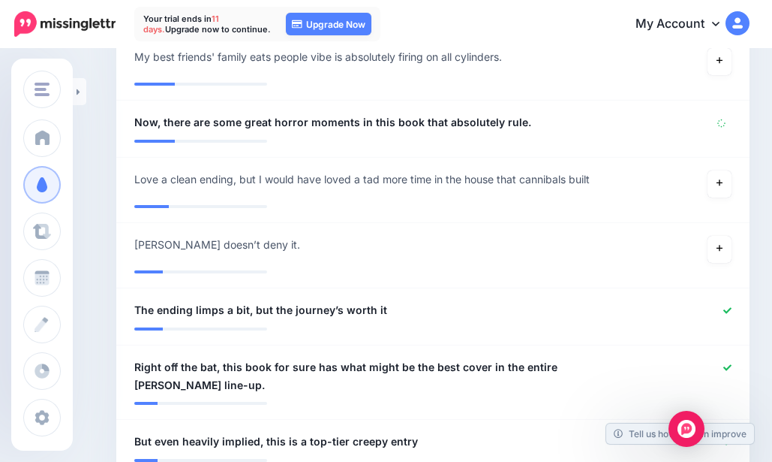
click at [732, 306] on icon at bounding box center [728, 310] width 8 height 8
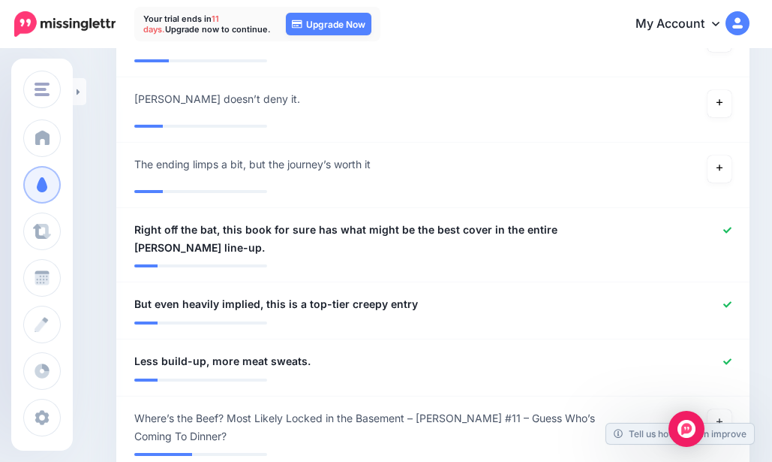
scroll to position [1550, 0]
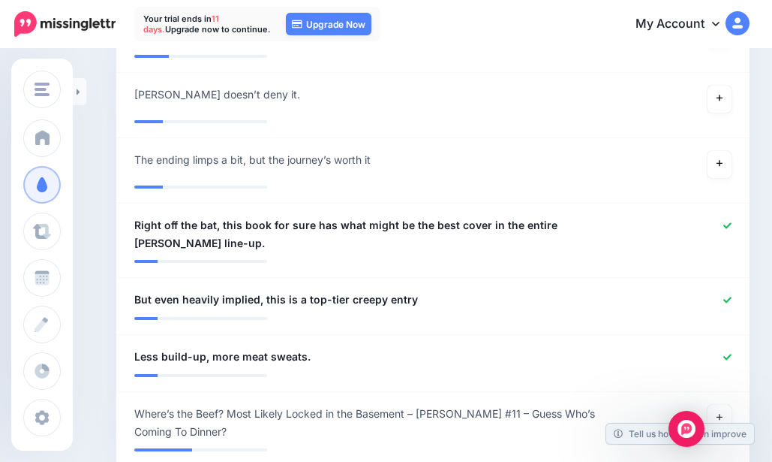
click at [732, 222] on icon at bounding box center [728, 225] width 8 height 6
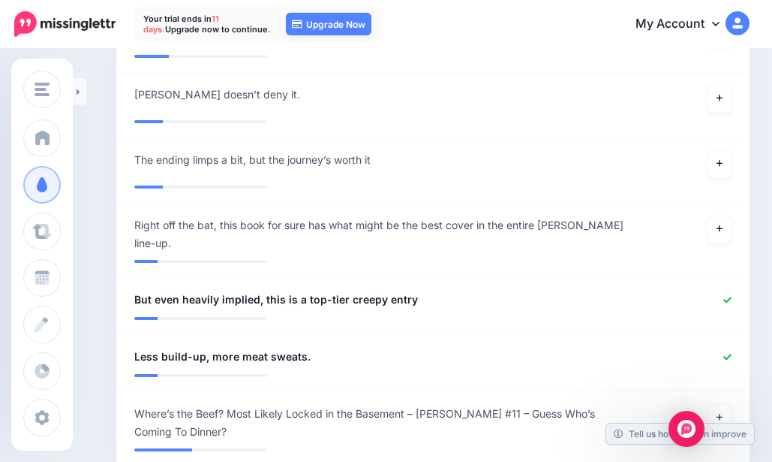
click at [732, 296] on icon at bounding box center [728, 300] width 8 height 8
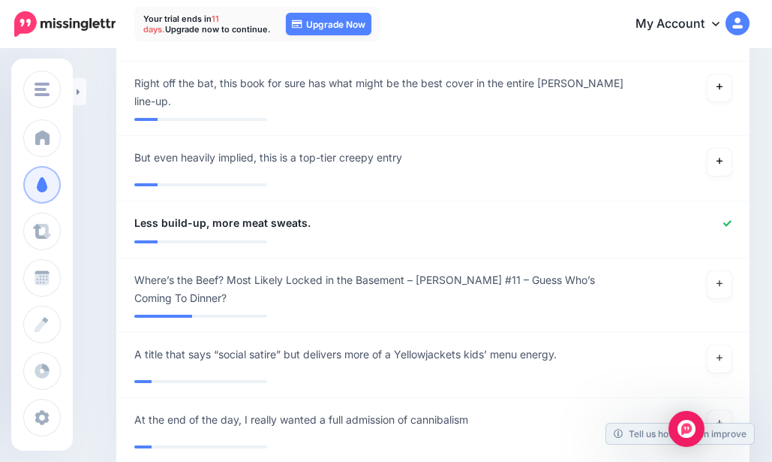
scroll to position [1700, 0]
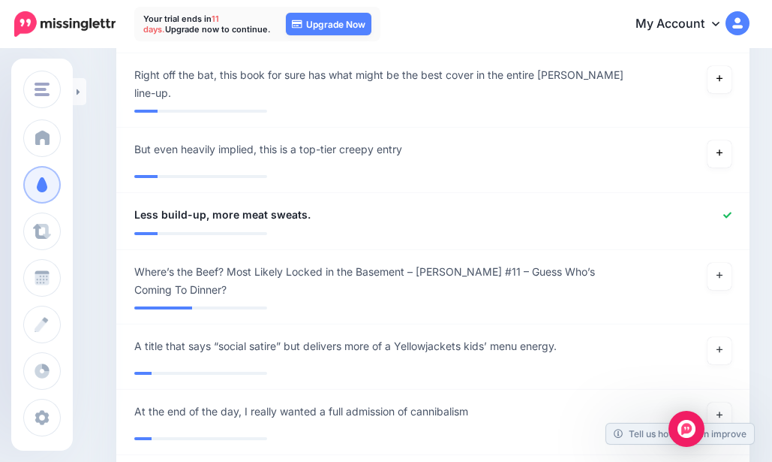
click at [732, 211] on icon at bounding box center [728, 215] width 8 height 8
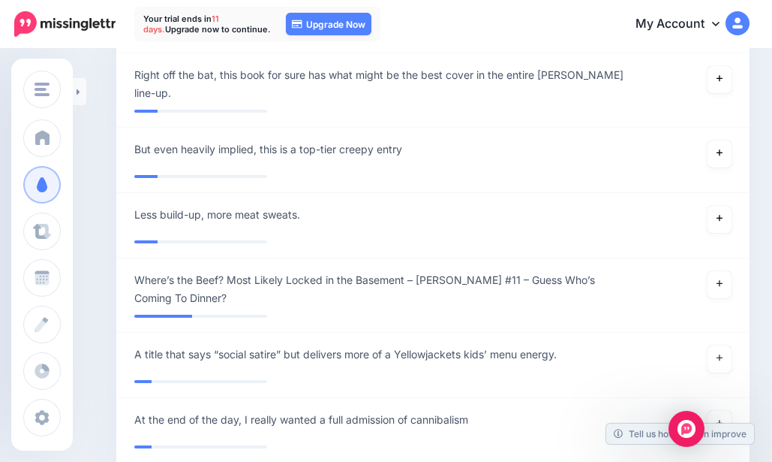
click at [732, 271] on link at bounding box center [720, 284] width 24 height 27
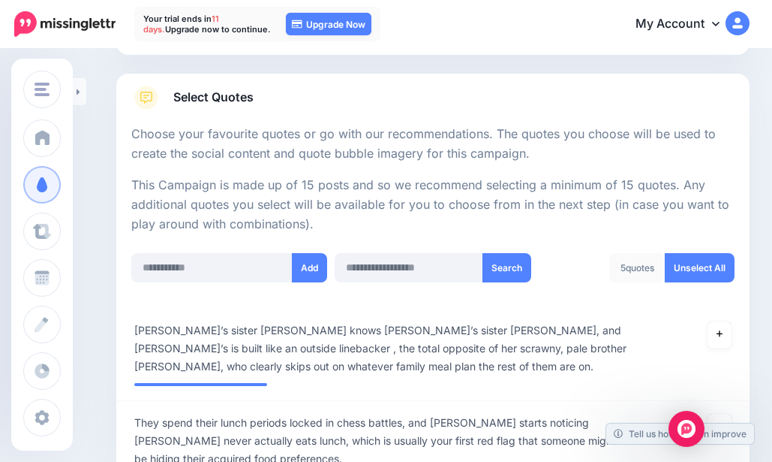
scroll to position [225, 0]
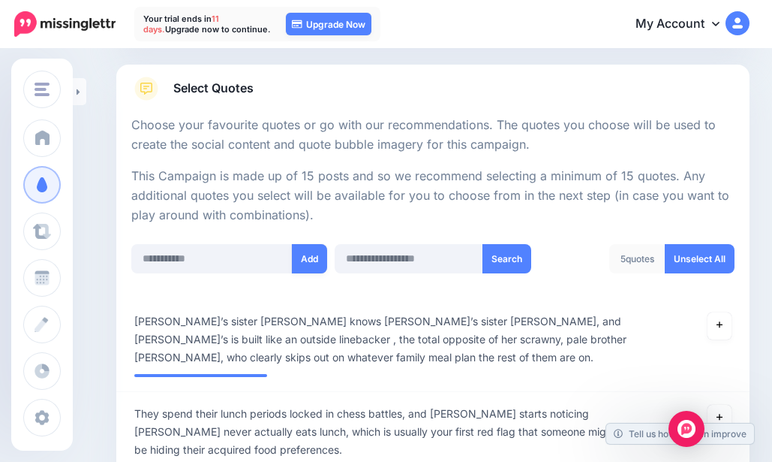
click at [311, 255] on button "Add" at bounding box center [309, 258] width 35 height 29
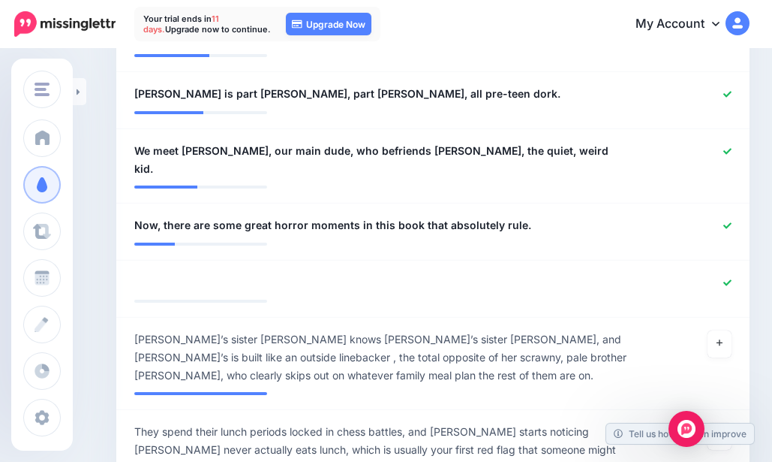
scroll to position [579, 0]
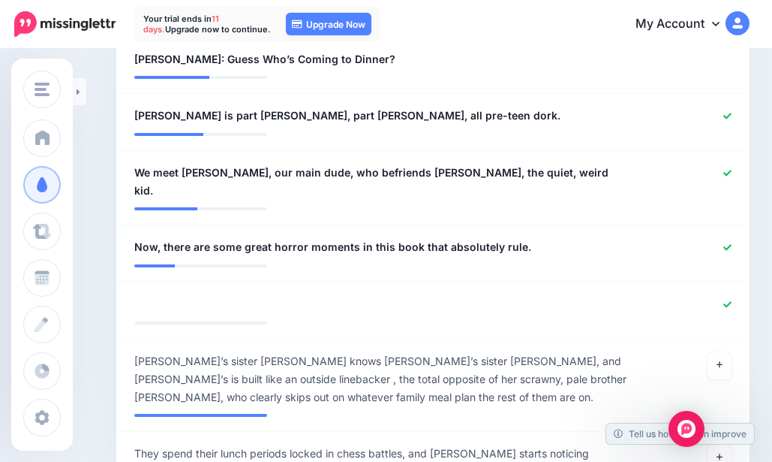
click at [732, 300] on icon at bounding box center [728, 304] width 8 height 8
click at [732, 242] on link at bounding box center [728, 247] width 8 height 11
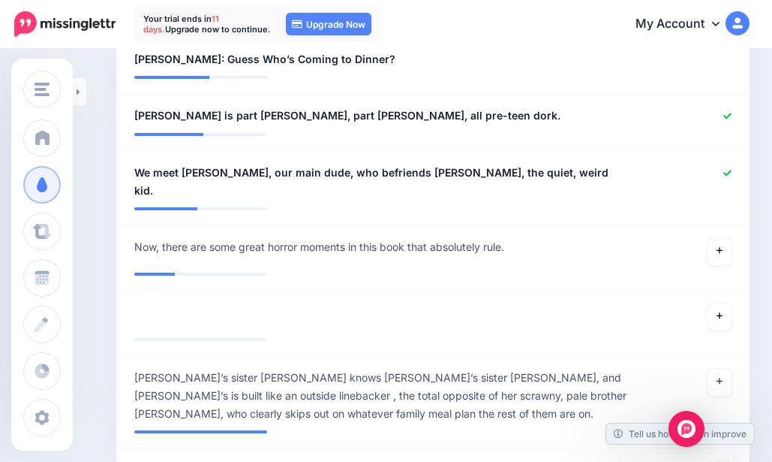
click at [732, 173] on icon at bounding box center [728, 173] width 8 height 8
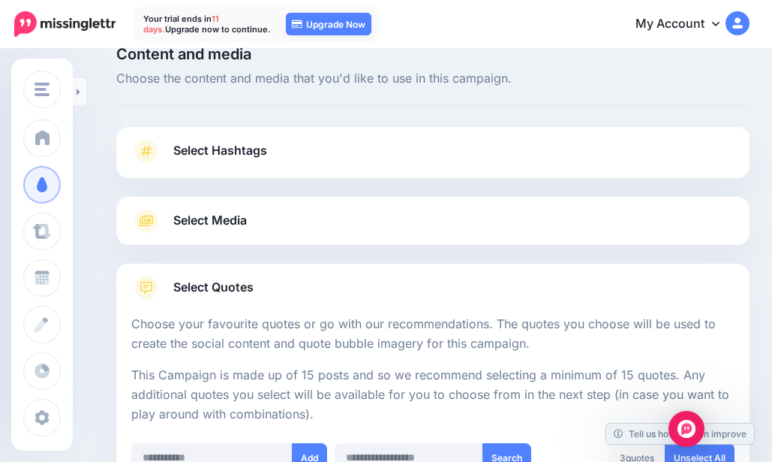
scroll to position [0, 0]
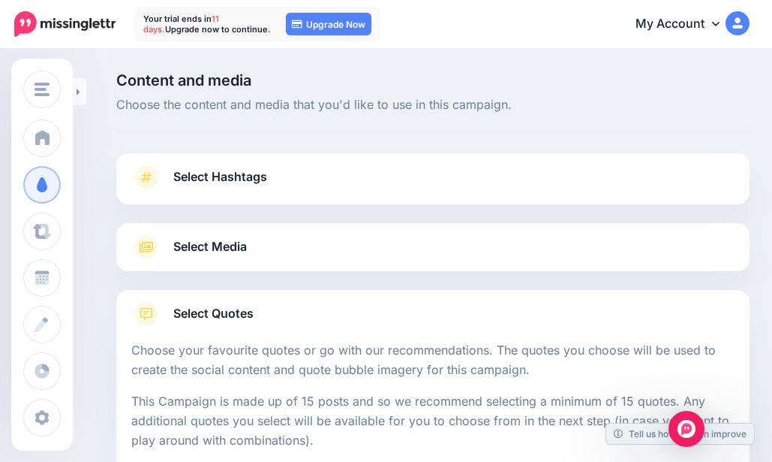
click at [241, 248] on span "Select Media" at bounding box center [210, 246] width 74 height 20
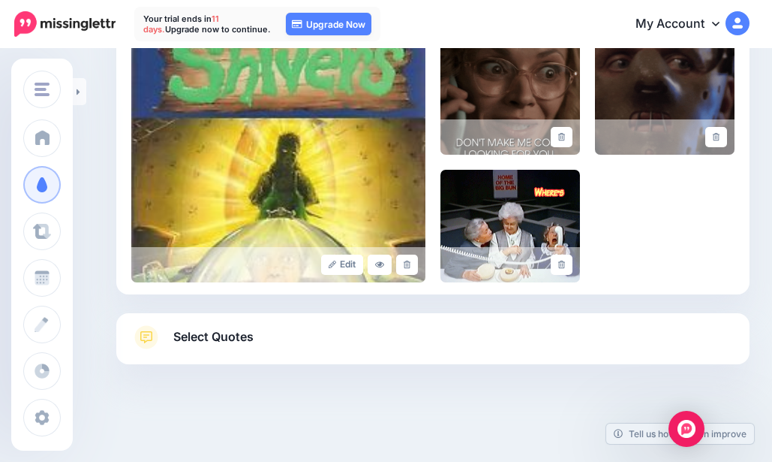
scroll to position [274, 0]
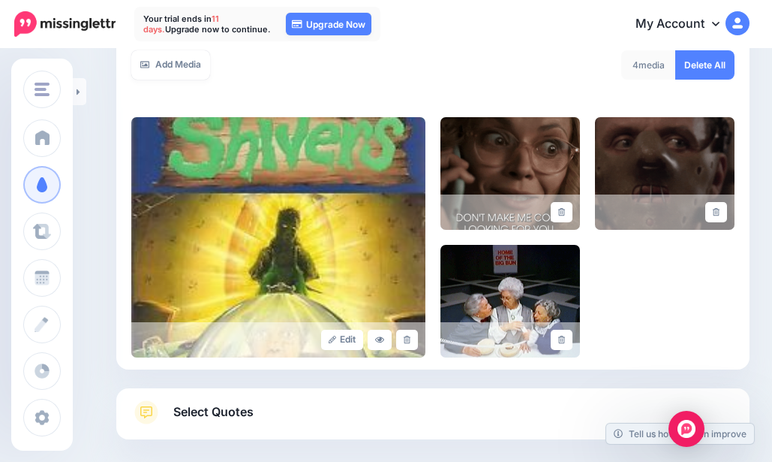
click at [212, 420] on span "Select Quotes" at bounding box center [213, 412] width 80 height 20
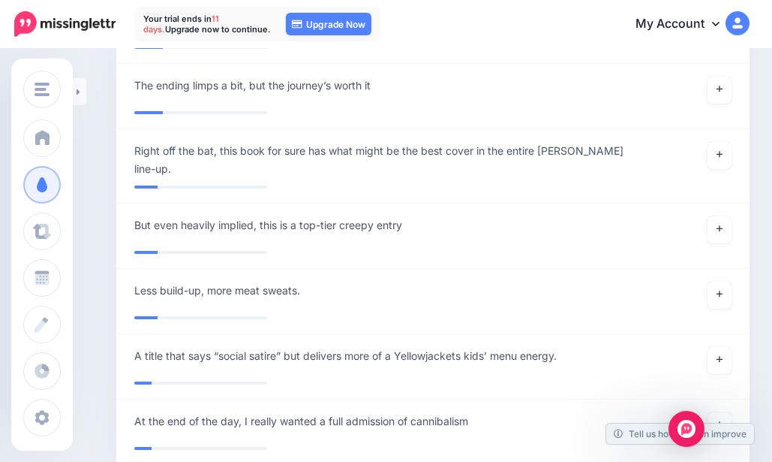
scroll to position [1775, 0]
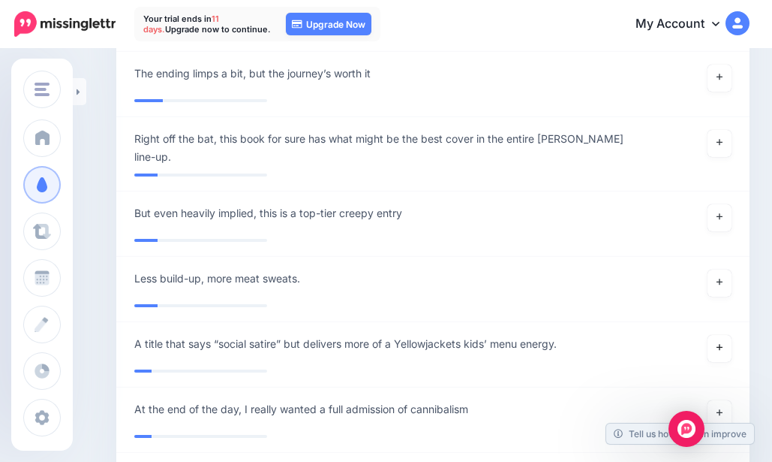
click at [732, 335] on link at bounding box center [720, 348] width 24 height 27
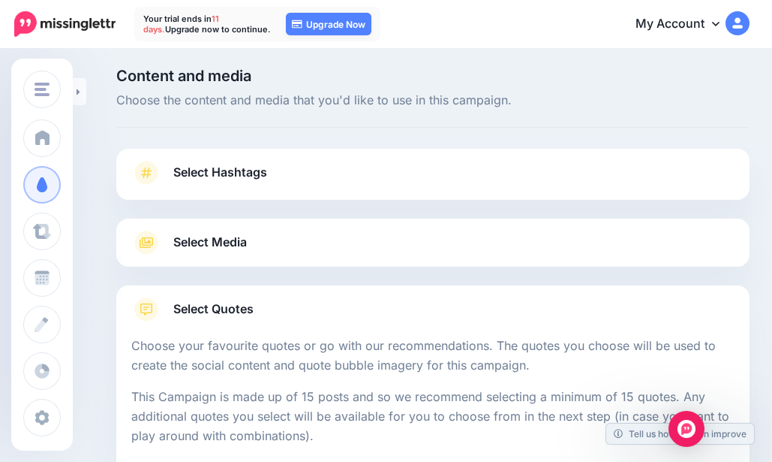
scroll to position [0, 0]
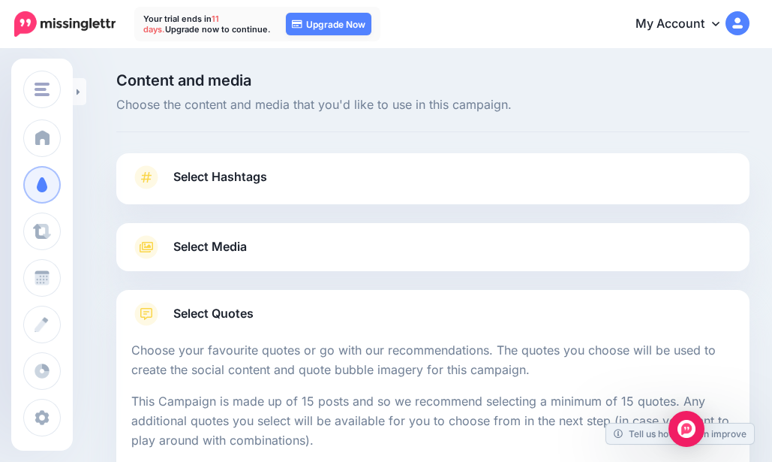
click at [235, 240] on span "Select Media" at bounding box center [210, 246] width 74 height 20
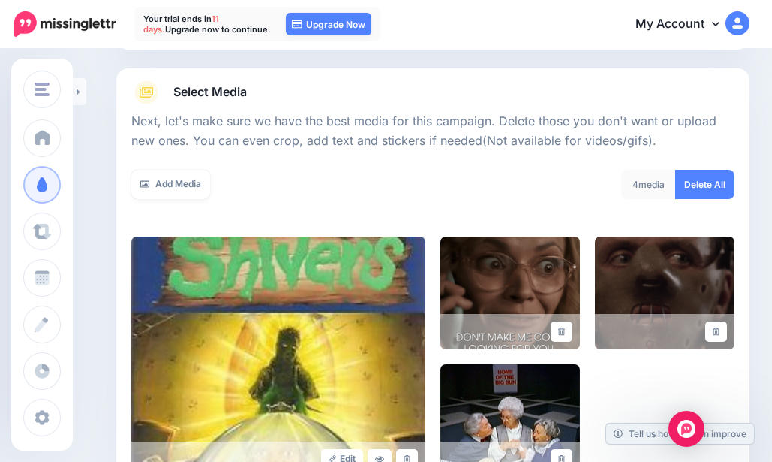
scroll to position [349, 0]
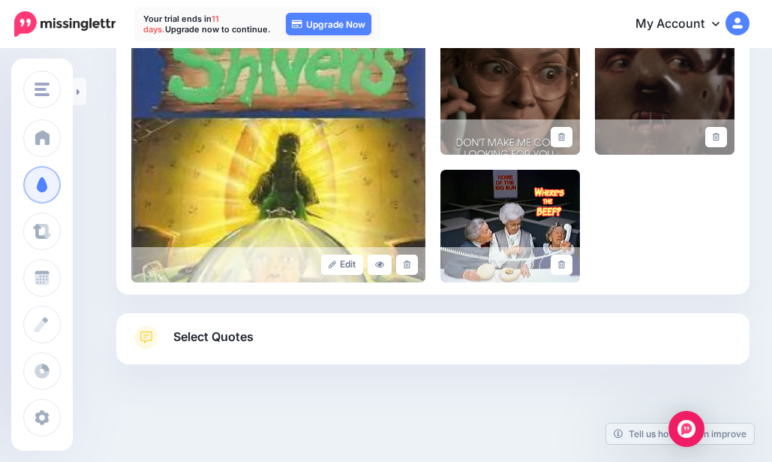
click at [77, 92] on icon at bounding box center [79, 92] width 4 height 10
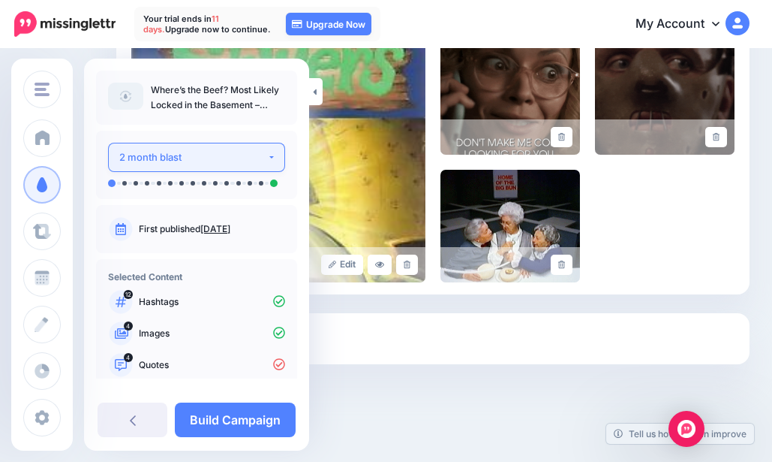
click at [173, 161] on div "2 month blast" at bounding box center [193, 157] width 148 height 17
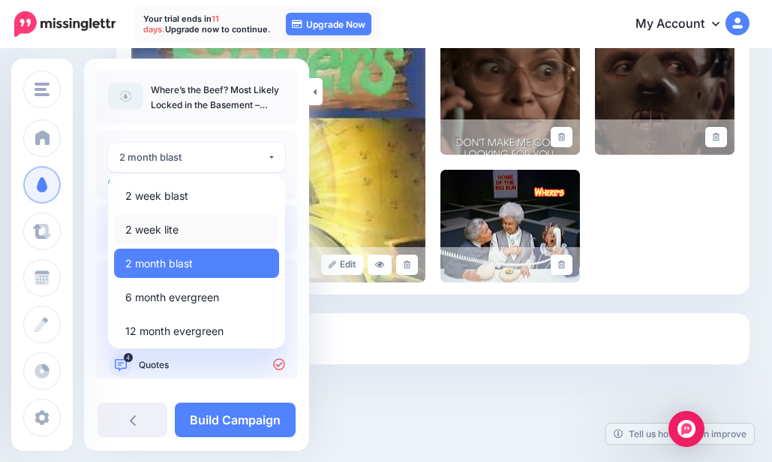
click at [161, 228] on span "2 week lite" at bounding box center [151, 230] width 53 height 18
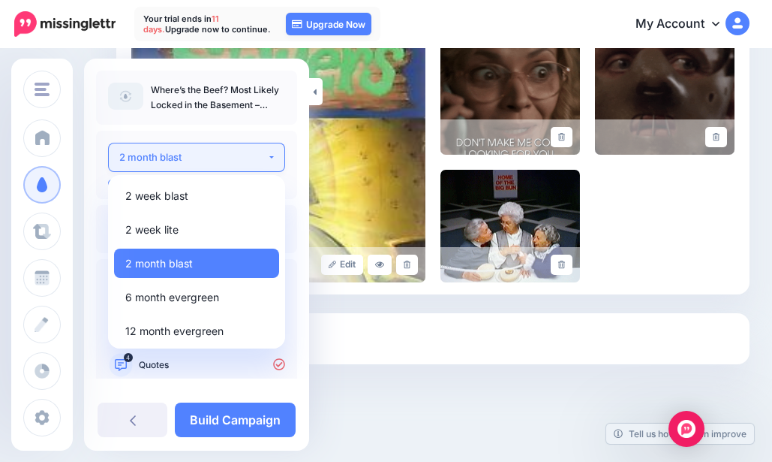
select select "******"
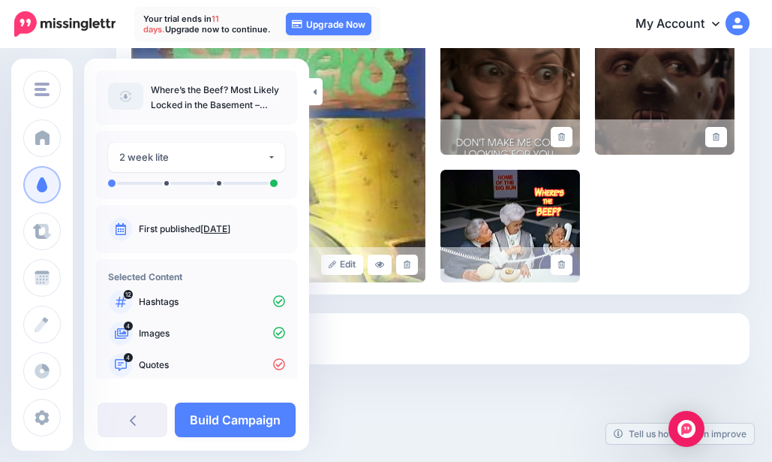
click at [209, 424] on link "Build Campaign" at bounding box center [235, 419] width 121 height 35
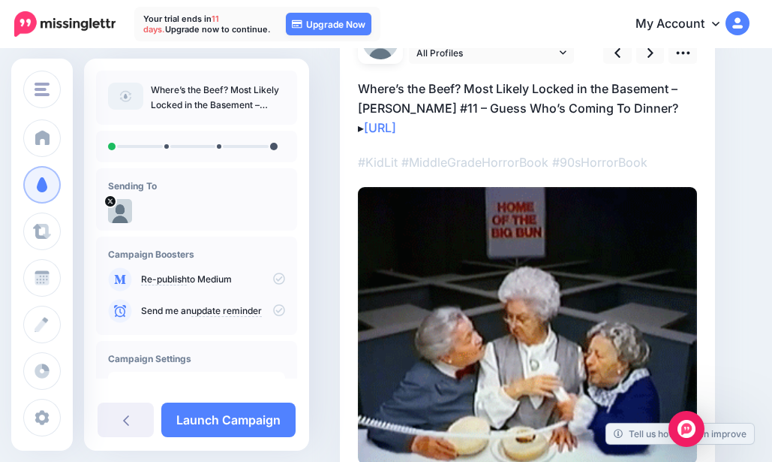
scroll to position [150, 0]
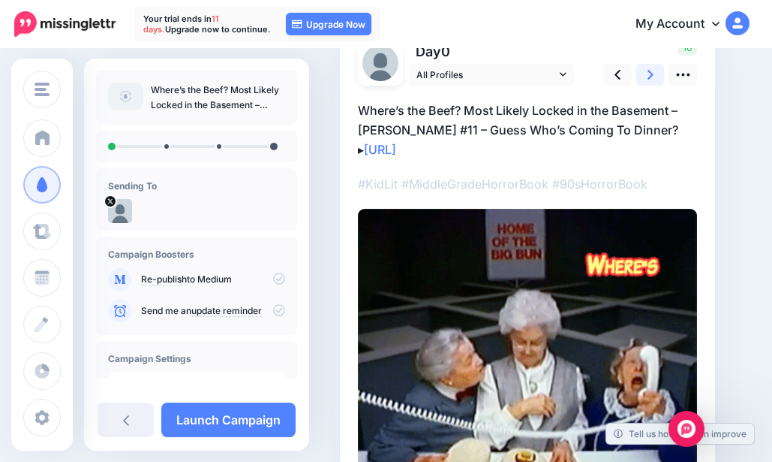
click at [648, 71] on icon at bounding box center [651, 75] width 6 height 16
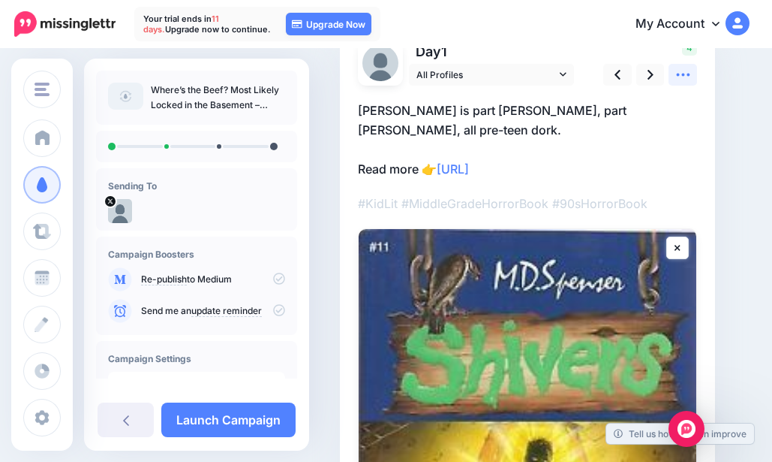
click at [694, 74] on link at bounding box center [683, 75] width 29 height 22
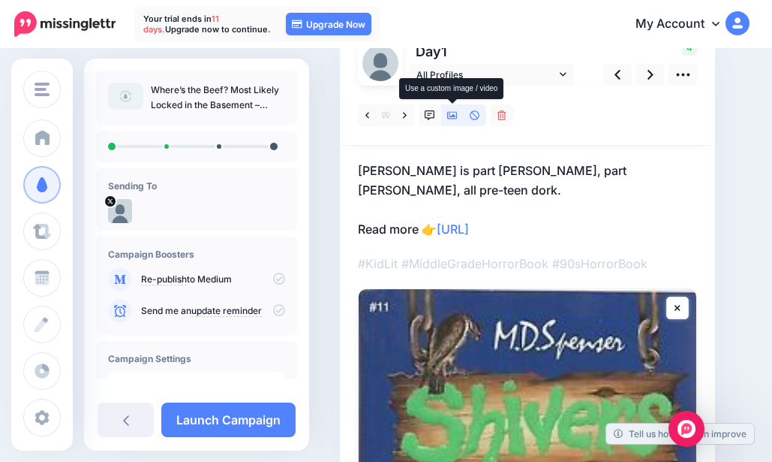
click at [450, 116] on icon at bounding box center [452, 115] width 11 height 8
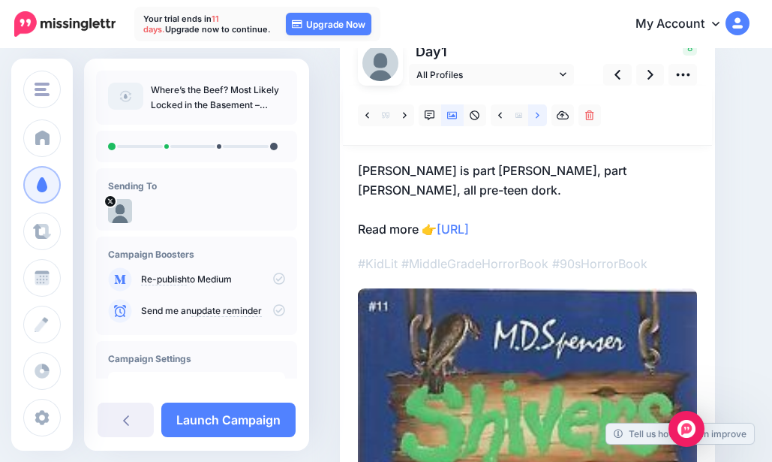
click at [531, 118] on link at bounding box center [537, 115] width 19 height 22
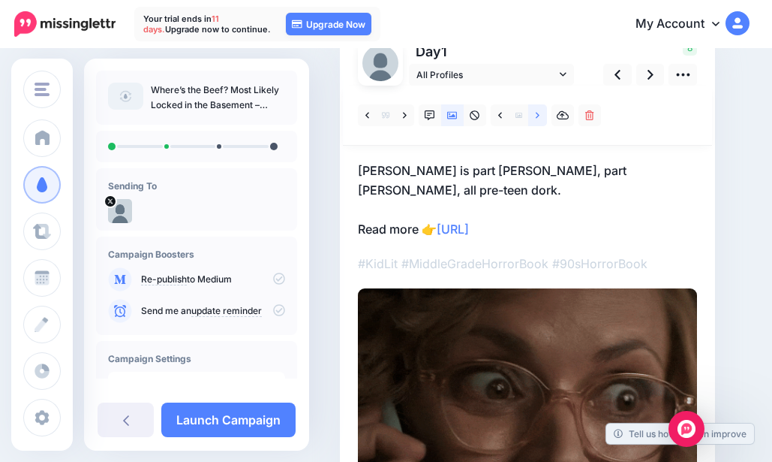
click at [531, 117] on link at bounding box center [537, 115] width 19 height 22
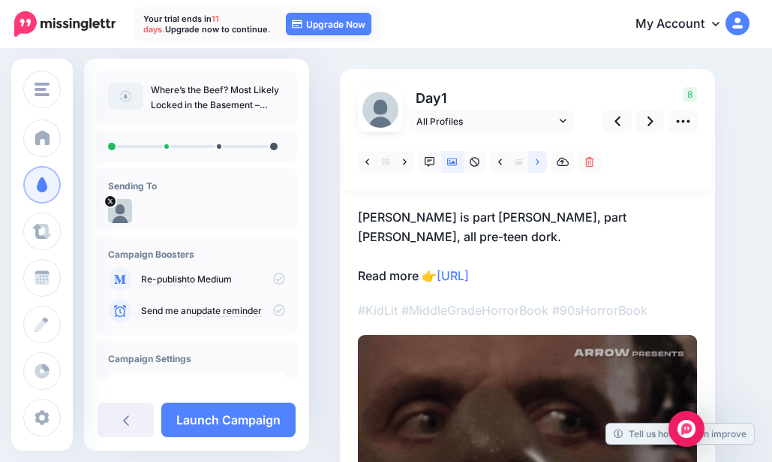
scroll to position [75, 0]
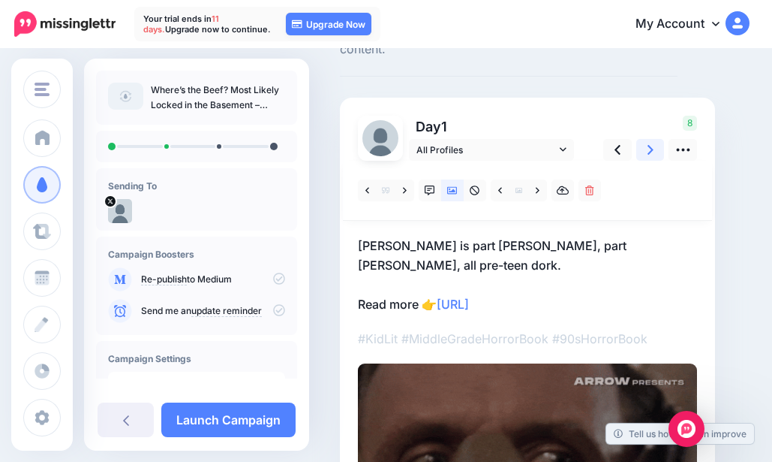
click at [648, 149] on icon at bounding box center [651, 150] width 6 height 16
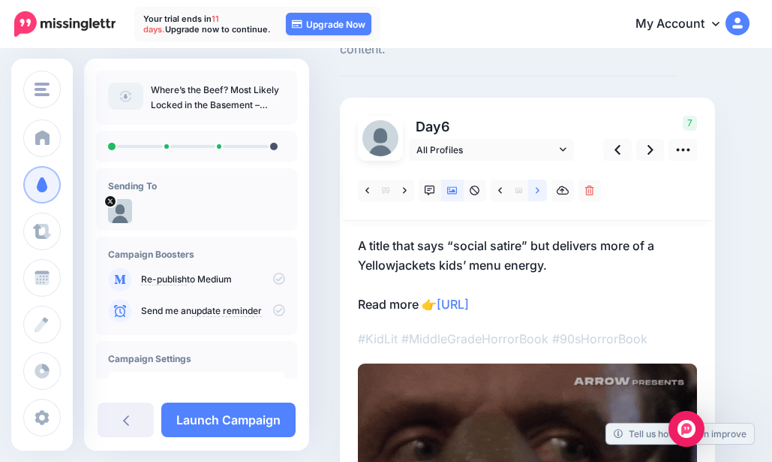
click at [537, 188] on icon at bounding box center [538, 190] width 4 height 6
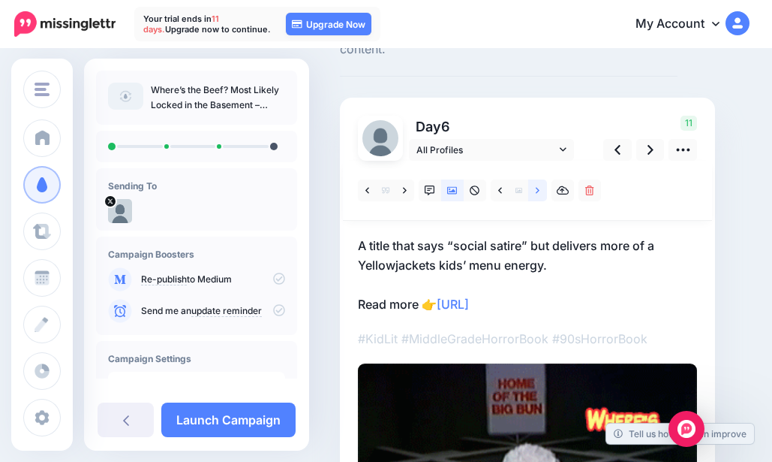
click at [537, 188] on icon at bounding box center [538, 190] width 4 height 6
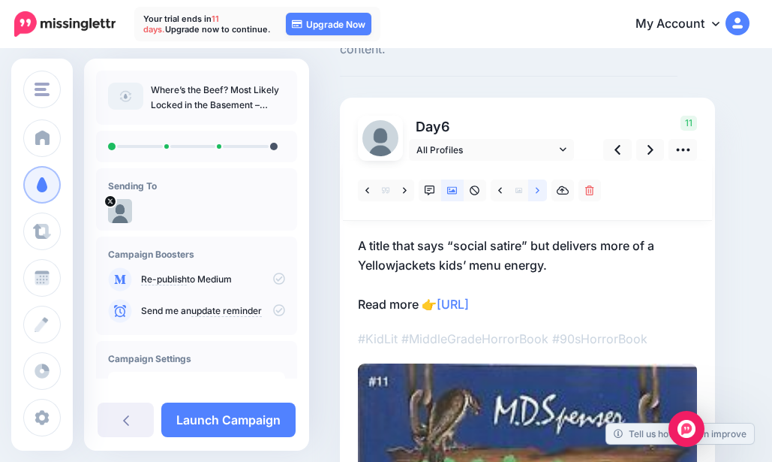
click at [537, 188] on icon at bounding box center [538, 190] width 4 height 6
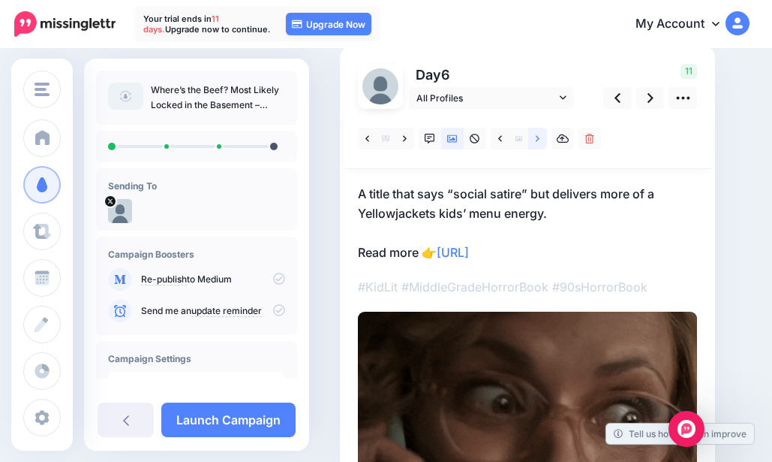
scroll to position [101, 0]
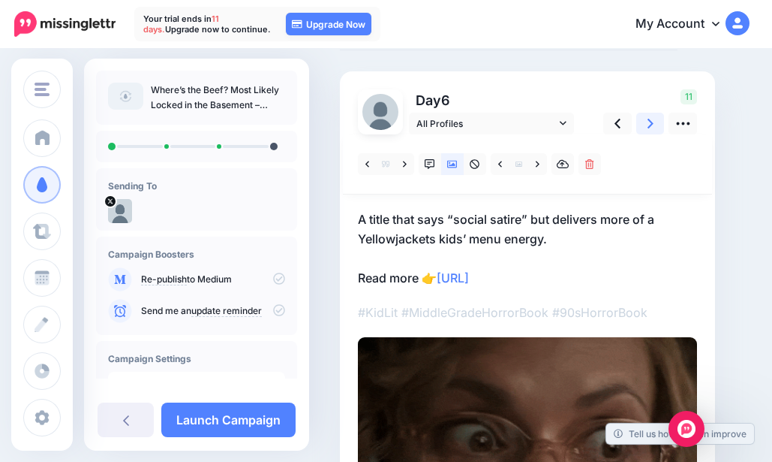
click at [650, 126] on icon at bounding box center [651, 124] width 6 height 10
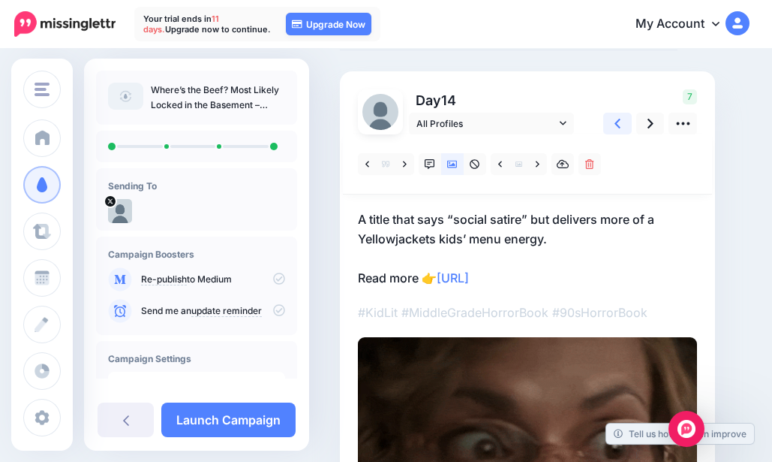
click at [616, 123] on icon at bounding box center [618, 124] width 6 height 10
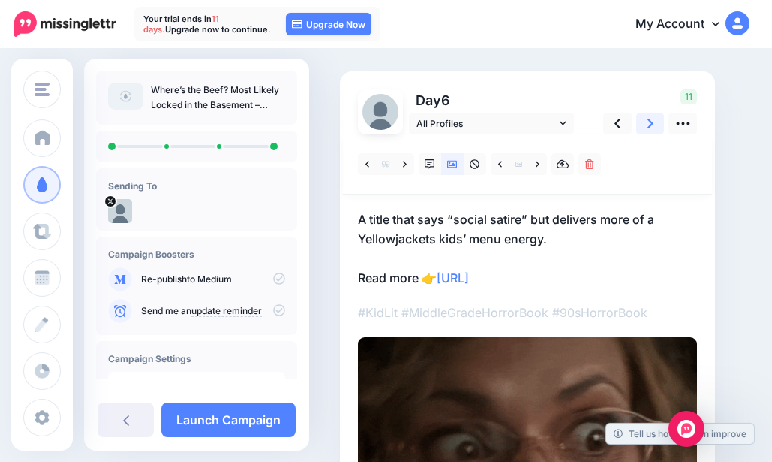
click at [656, 122] on link at bounding box center [650, 124] width 29 height 22
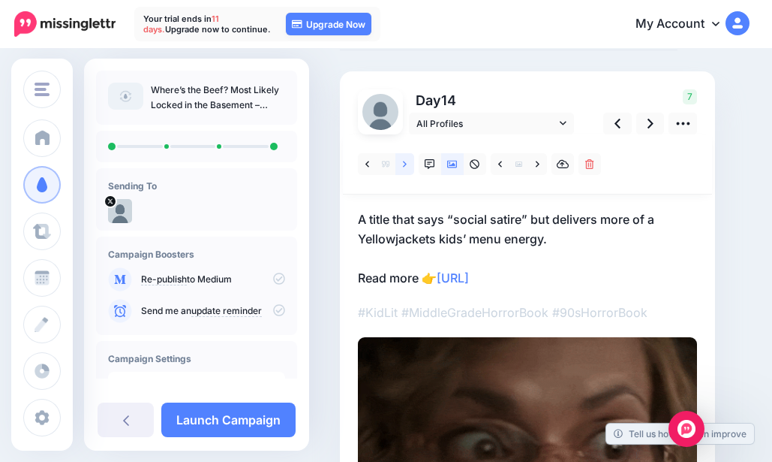
click at [406, 162] on icon at bounding box center [405, 164] width 4 height 11
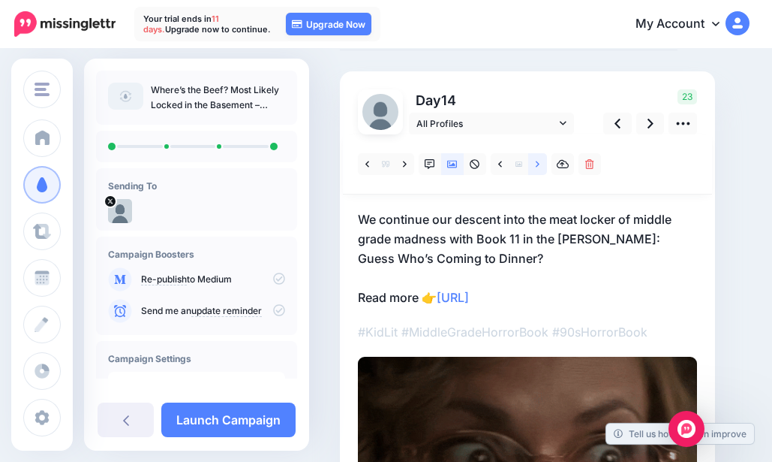
click at [540, 167] on link at bounding box center [537, 164] width 19 height 22
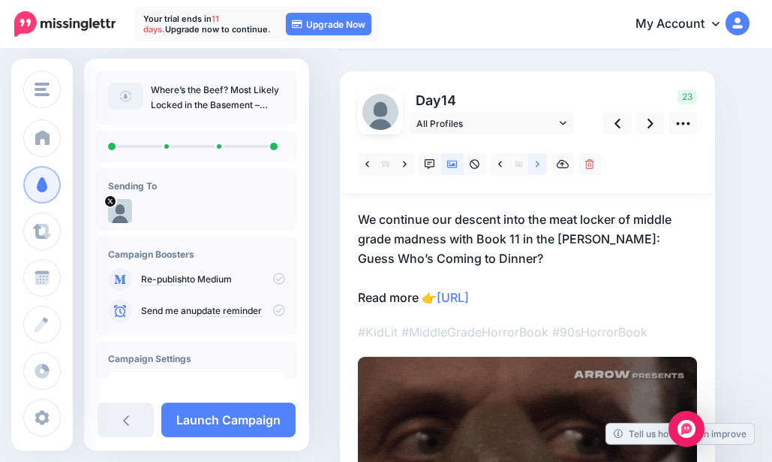
click at [540, 167] on link at bounding box center [537, 164] width 19 height 22
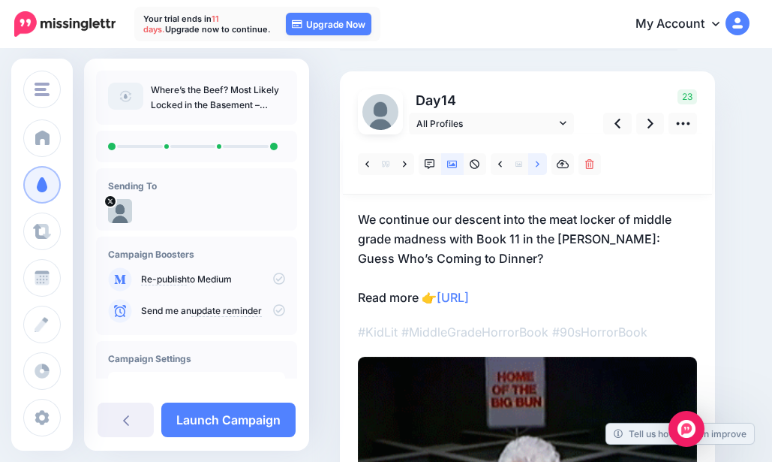
click at [534, 168] on link at bounding box center [537, 164] width 19 height 22
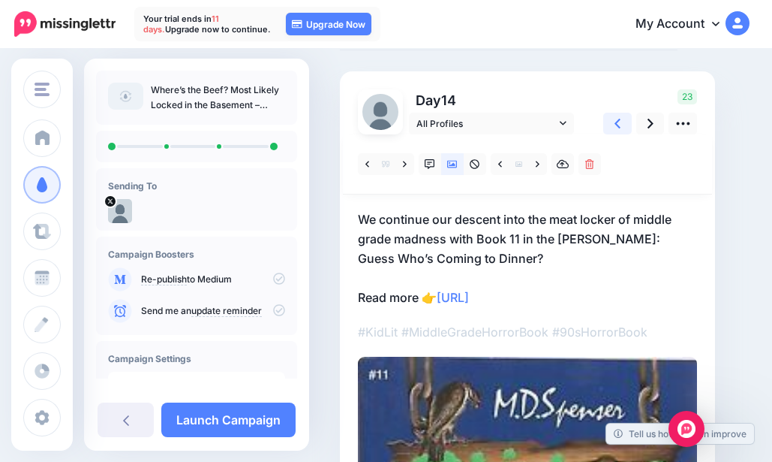
click at [624, 122] on link at bounding box center [617, 124] width 29 height 22
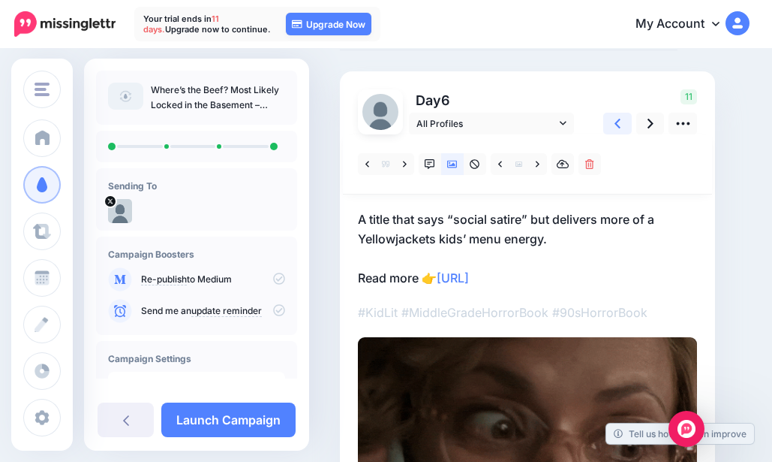
click at [610, 119] on link at bounding box center [617, 124] width 29 height 22
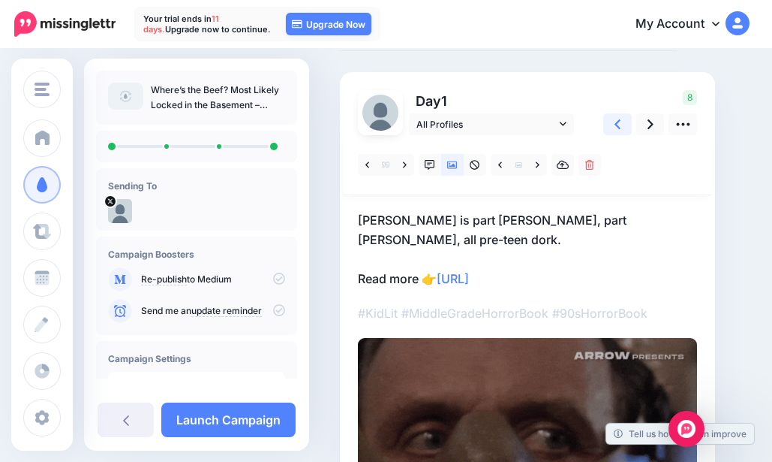
scroll to position [26, 0]
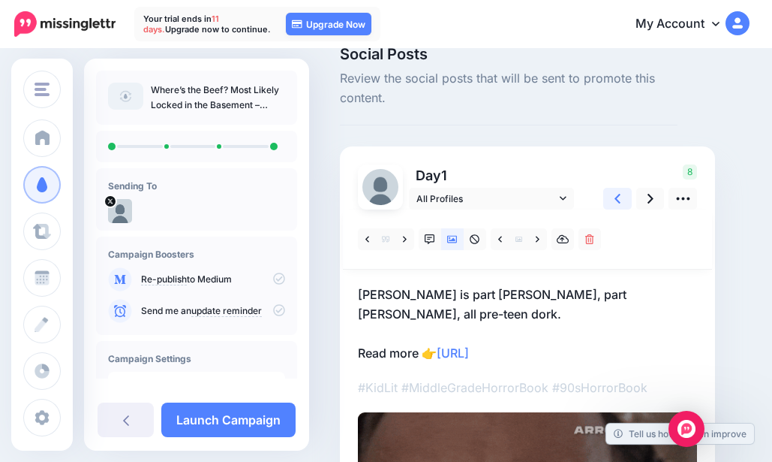
click at [620, 189] on link at bounding box center [617, 199] width 29 height 22
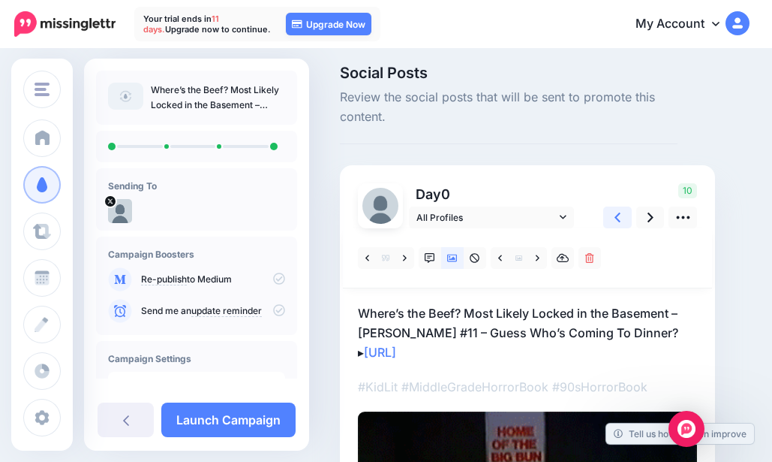
scroll to position [0, 0]
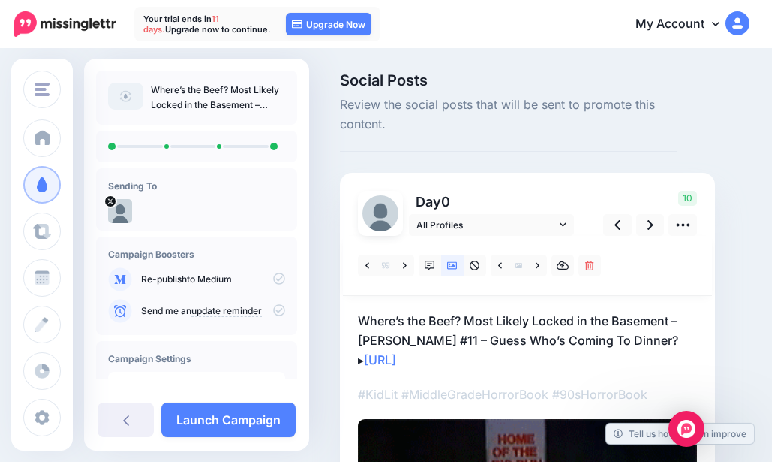
click at [241, 419] on link "Launch Campaign" at bounding box center [228, 419] width 134 height 35
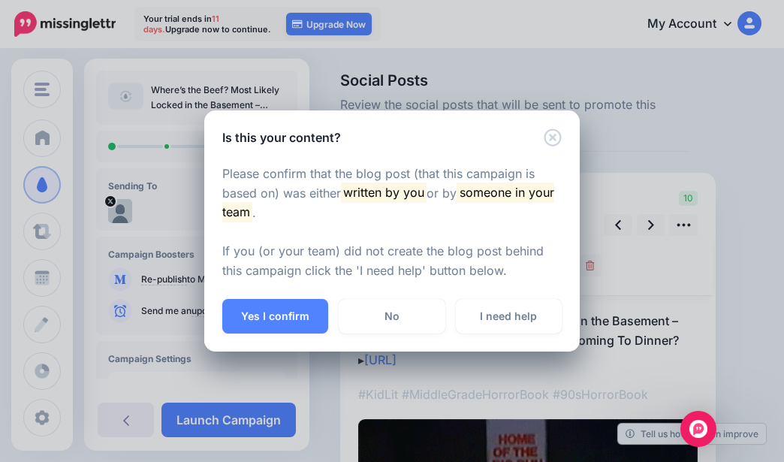
click at [261, 312] on button "Yes I confirm" at bounding box center [275, 316] width 106 height 35
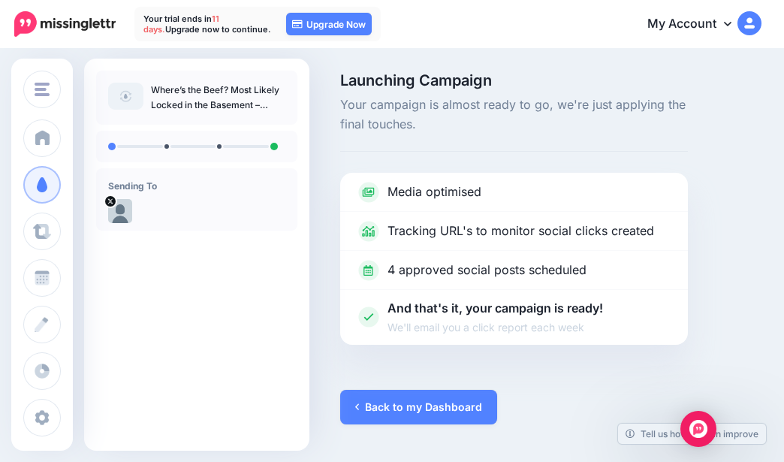
click at [381, 405] on link "Back to my Dashboard" at bounding box center [418, 407] width 157 height 35
